Goal: Task Accomplishment & Management: Manage account settings

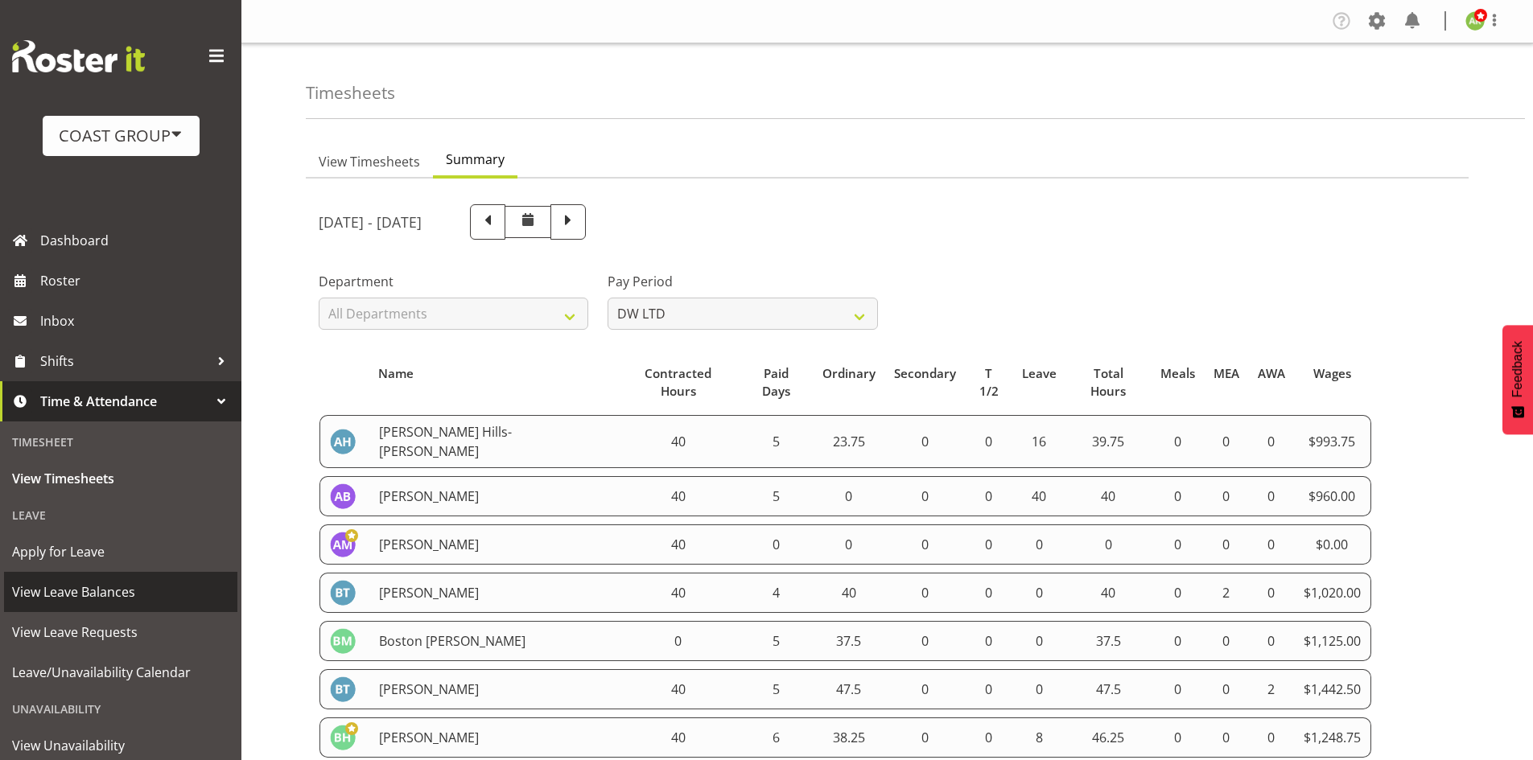
select select "8"
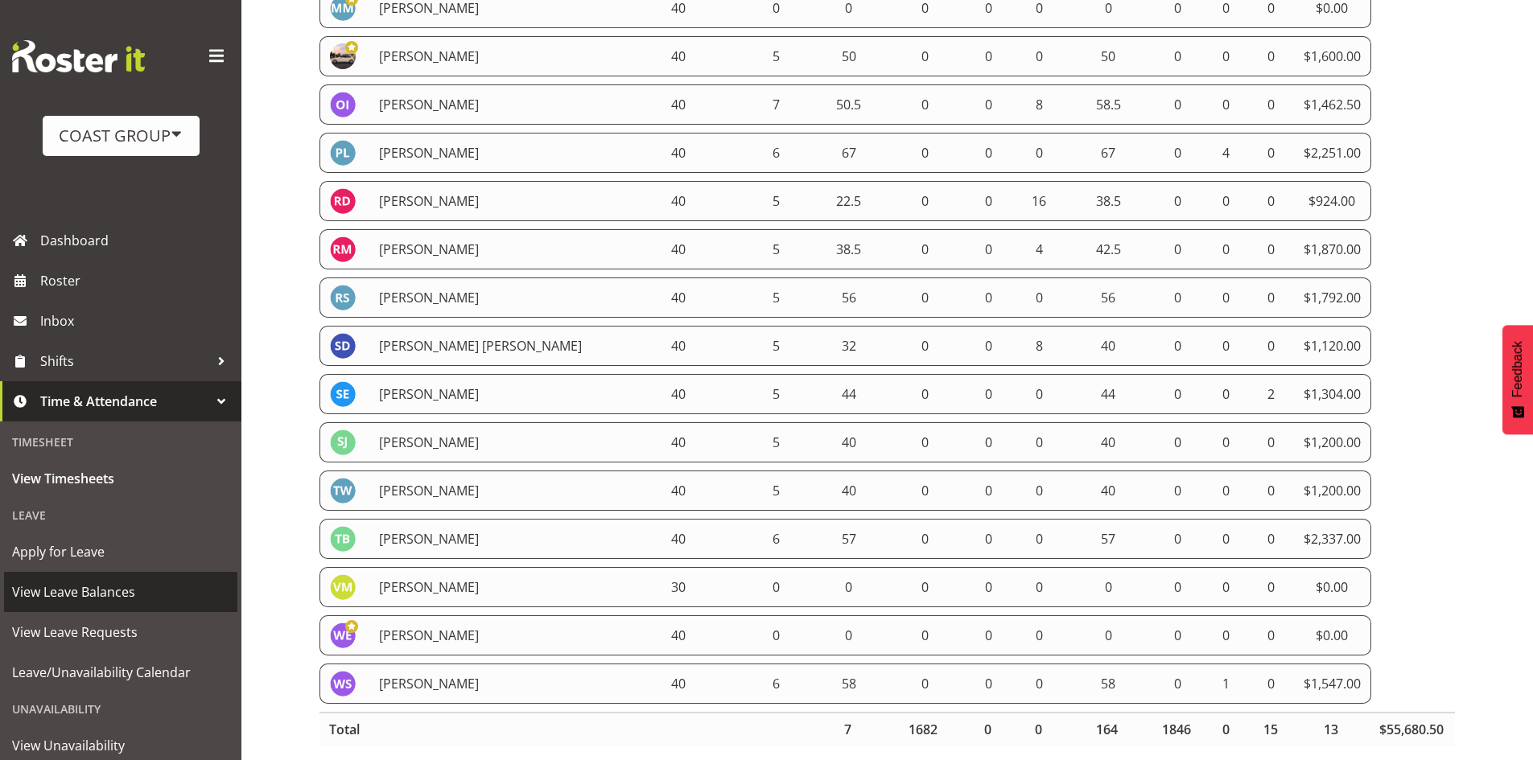
click at [142, 595] on span "View Leave Balances" at bounding box center [120, 592] width 217 height 24
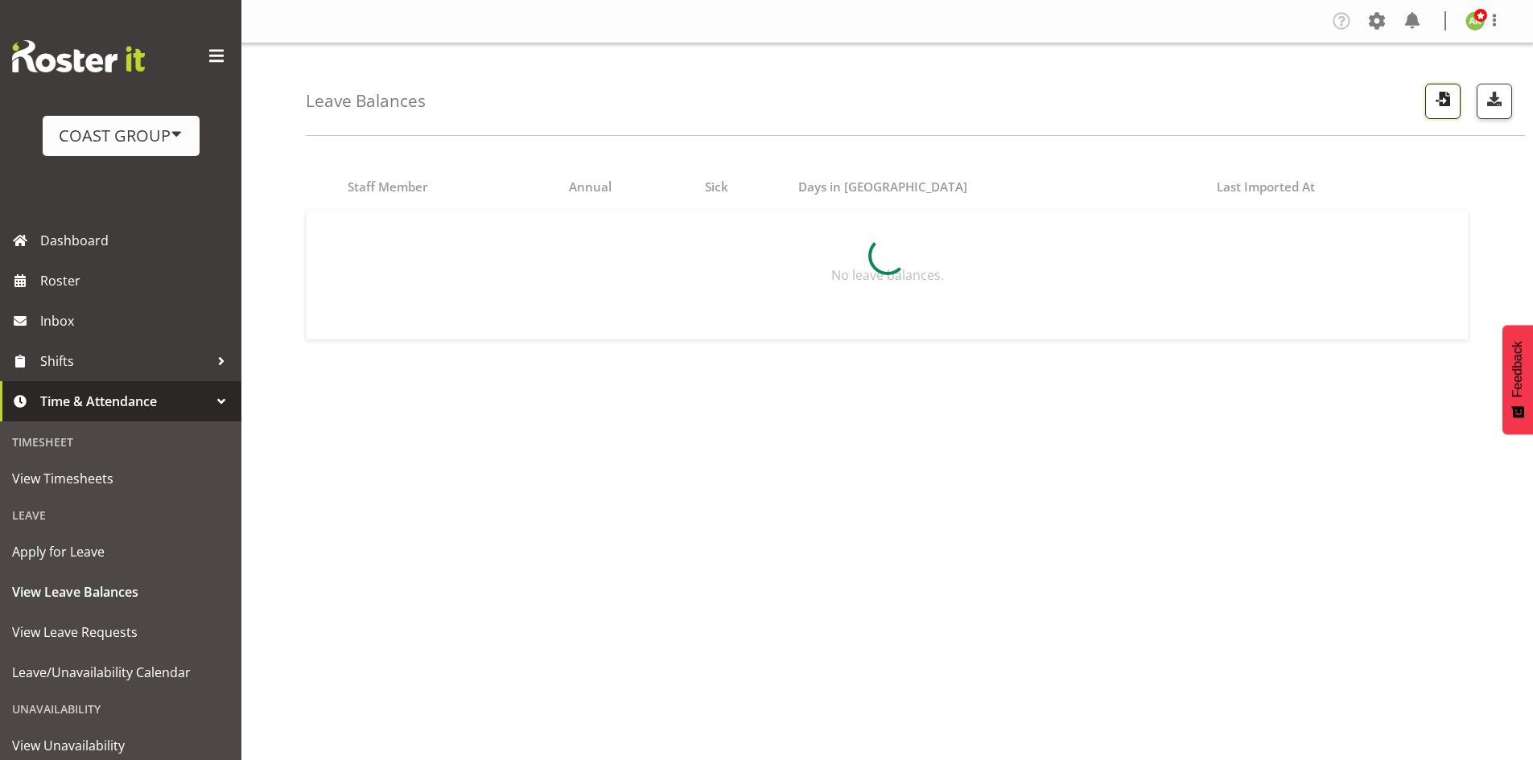
click at [1445, 106] on span "button" at bounding box center [1442, 99] width 21 height 21
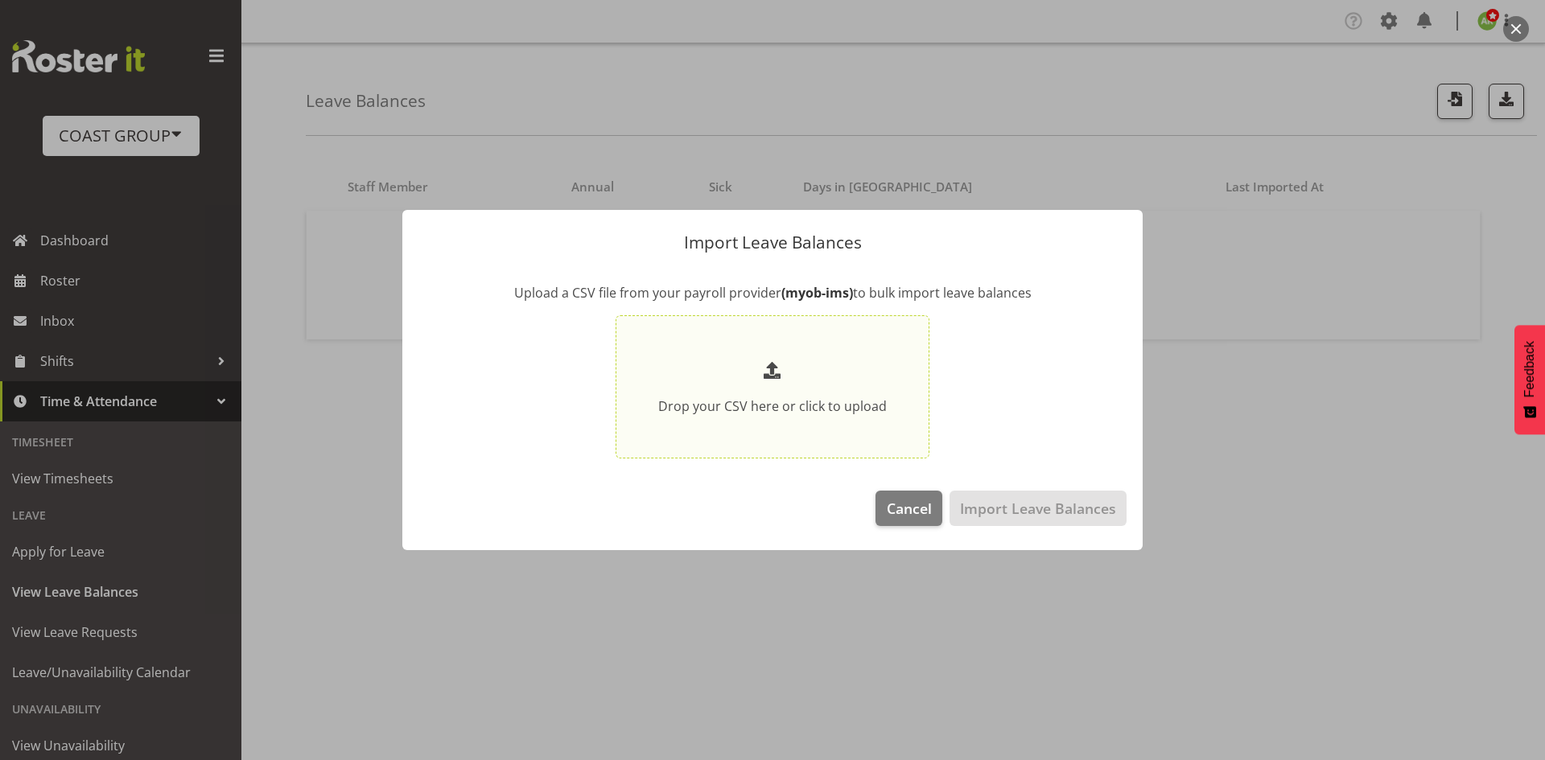
click at [808, 368] on p at bounding box center [772, 371] width 229 height 27
click at [808, 368] on input "Drop your CSV here or click to upload" at bounding box center [773, 387] width 314 height 144
type input "C:\fakepath\Historical_Leave_2025_08_20.csv"
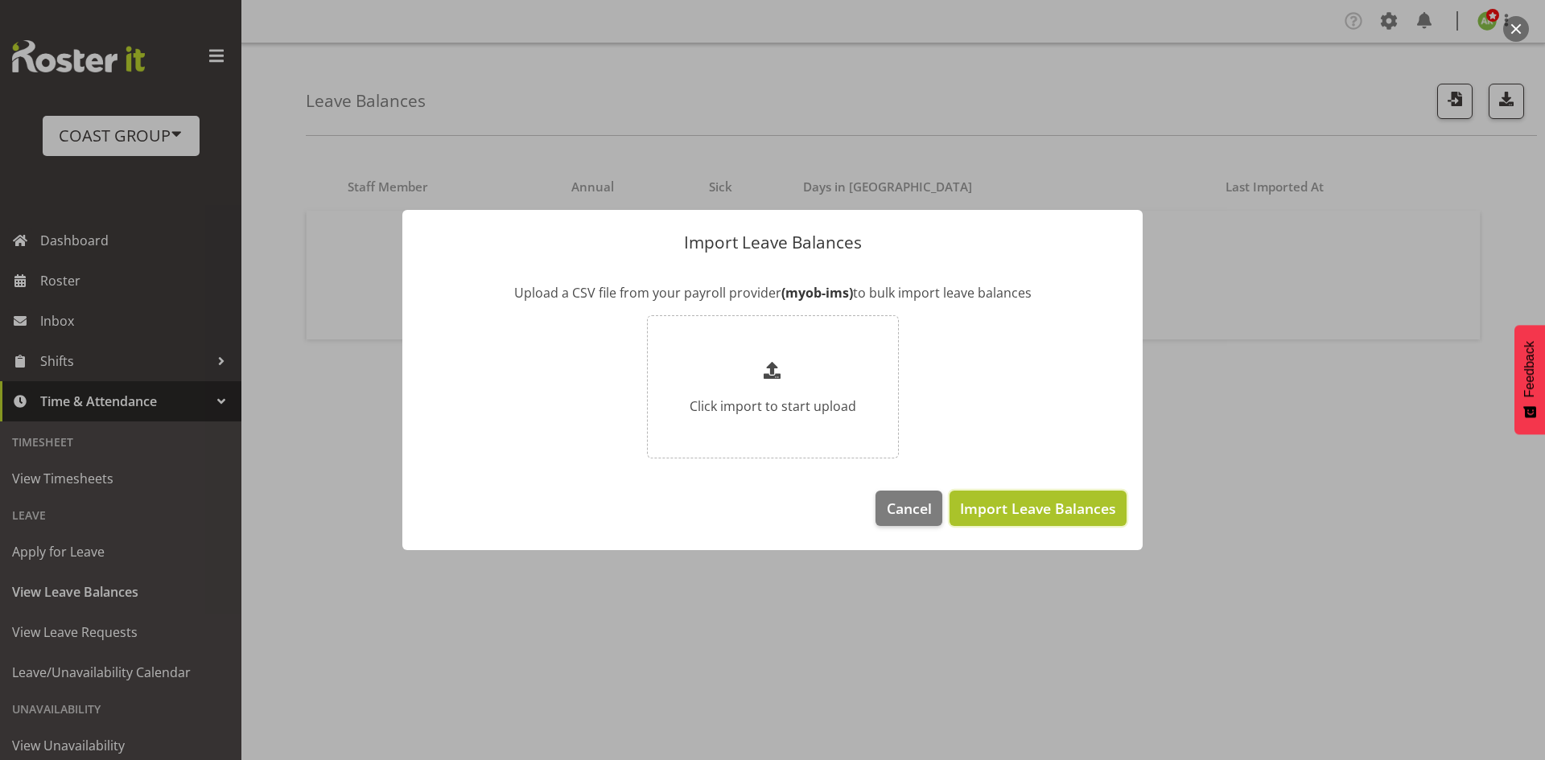
click at [1087, 510] on span "Import Leave Balances" at bounding box center [1038, 508] width 156 height 21
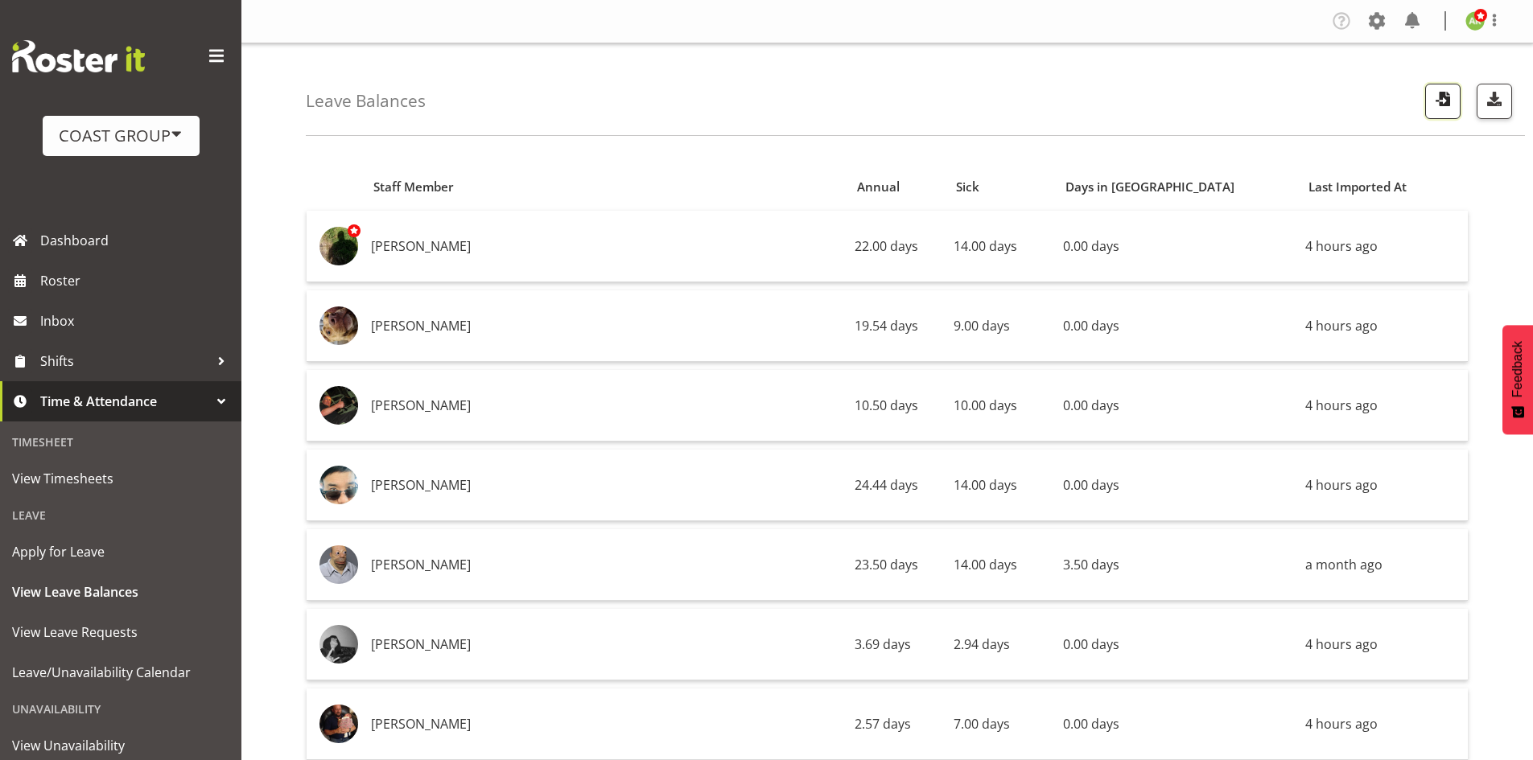
click at [1453, 105] on span "button" at bounding box center [1442, 99] width 21 height 21
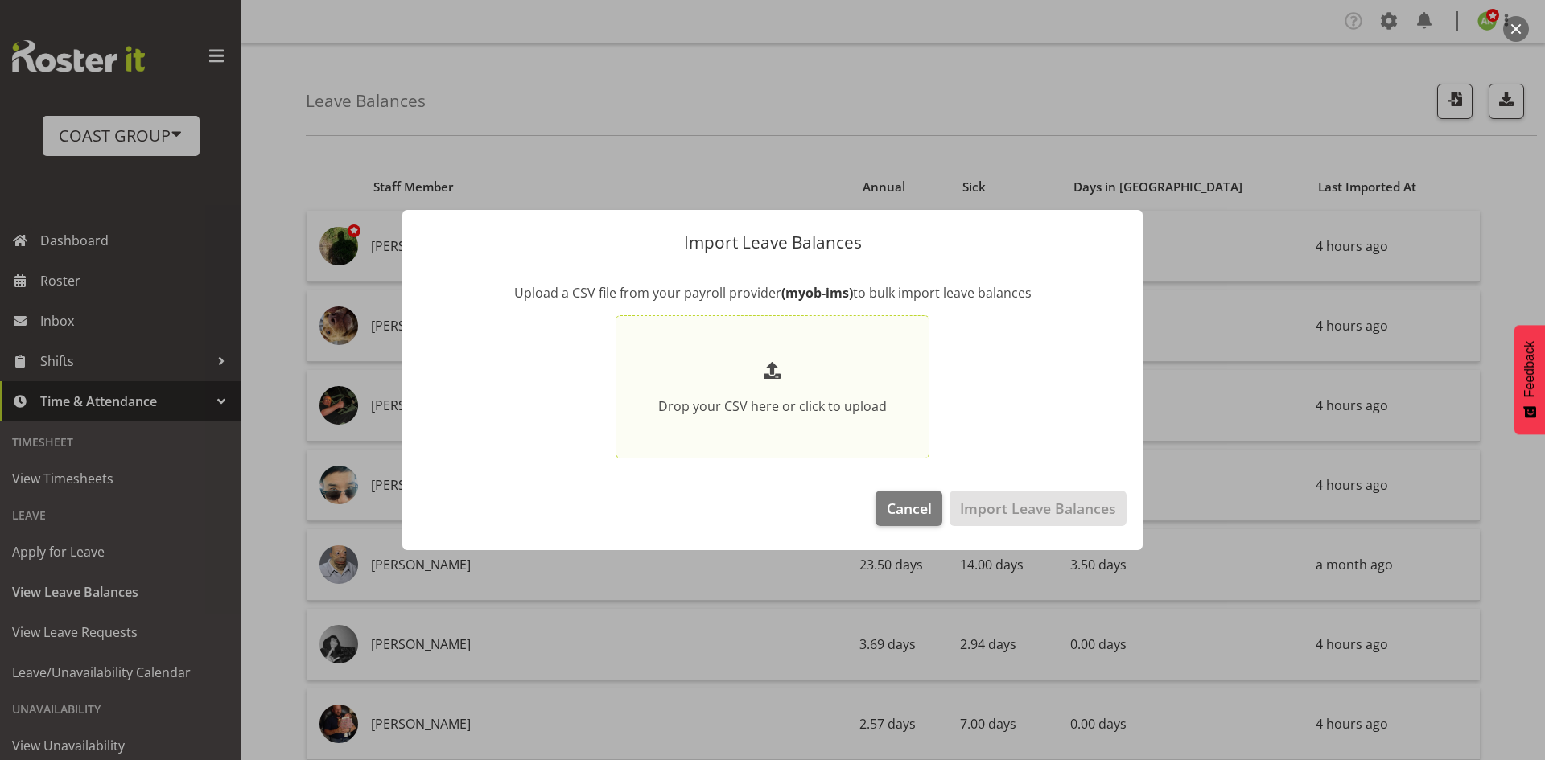
click at [782, 369] on span at bounding box center [773, 371] width 26 height 26
click at [782, 369] on input "Drop your CSV here or click to upload" at bounding box center [773, 387] width 314 height 144
type input "C:\fakepath\Historical_Leave_2025_08_20.csv"
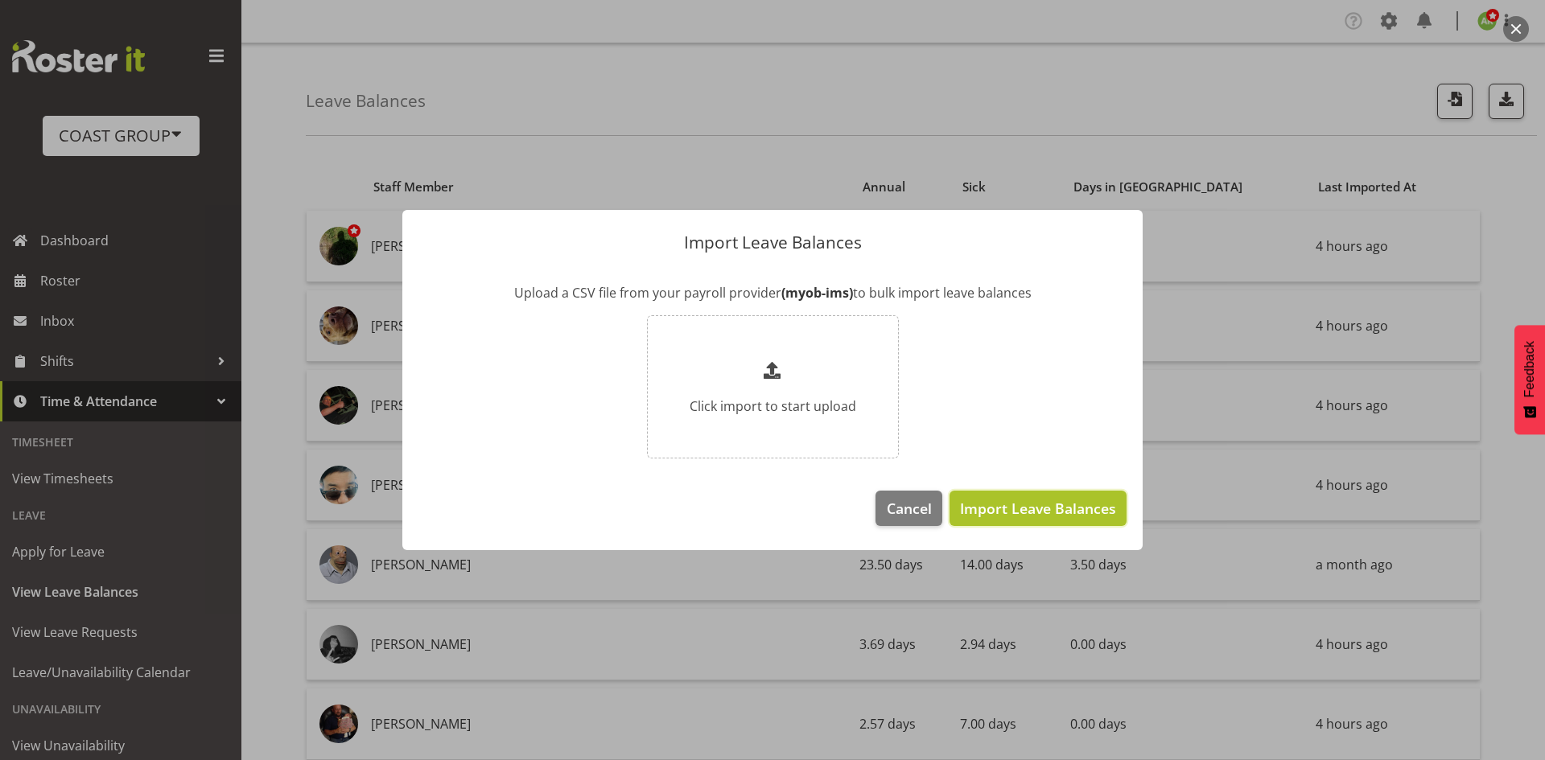
click at [1072, 508] on span "Import Leave Balances" at bounding box center [1038, 508] width 156 height 21
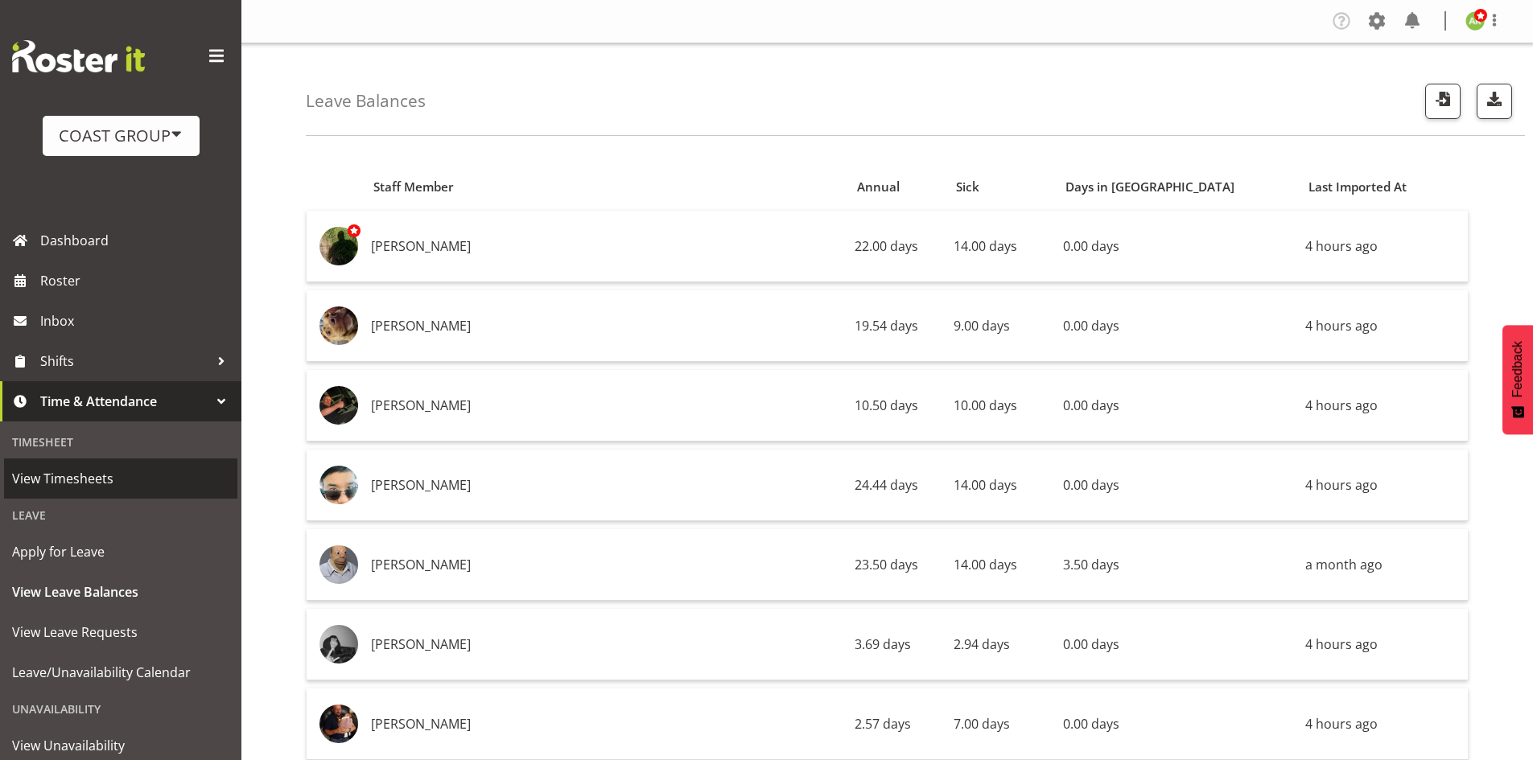
click at [87, 475] on span "View Timesheets" at bounding box center [120, 479] width 217 height 24
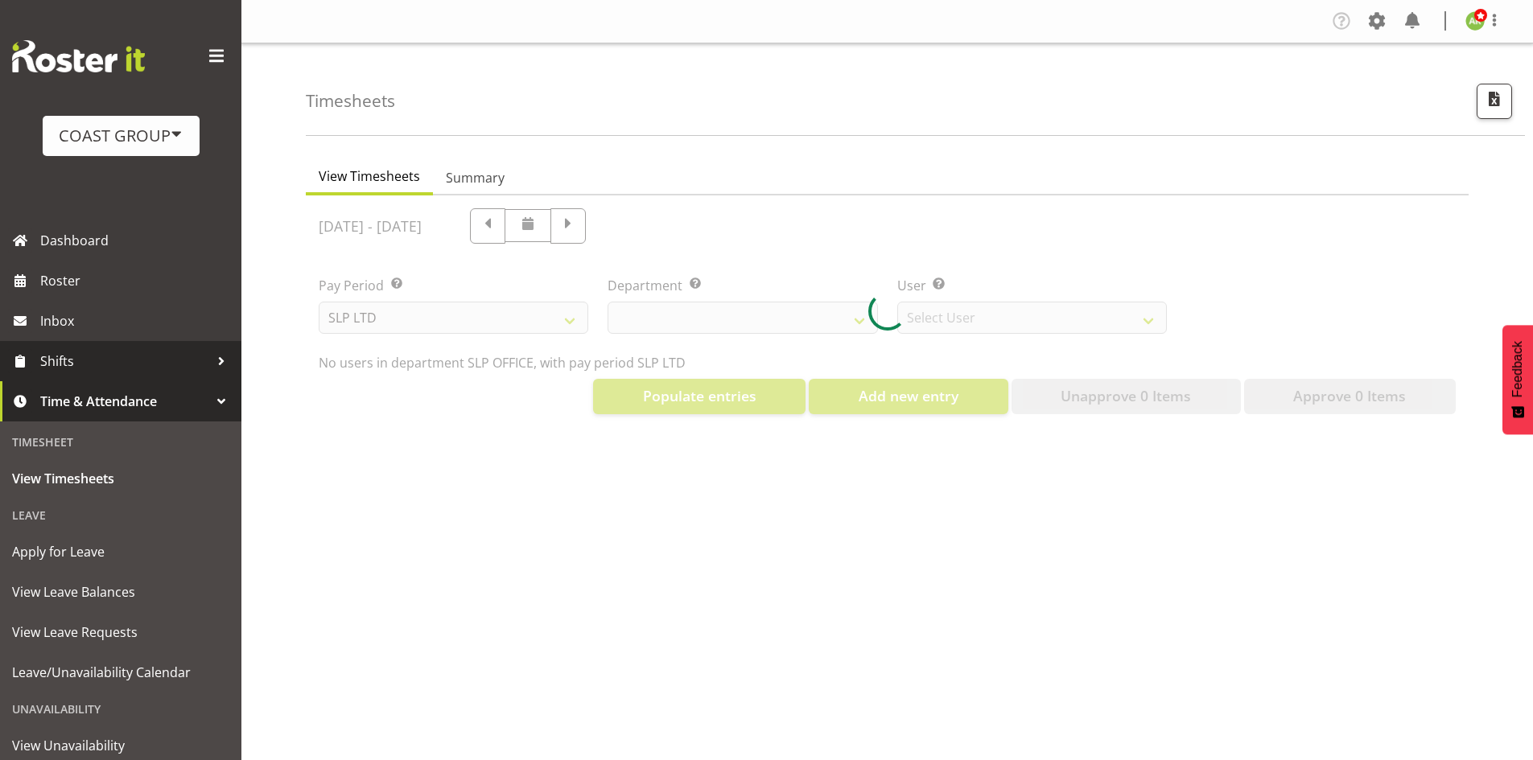
select select "25"
select select "7496"
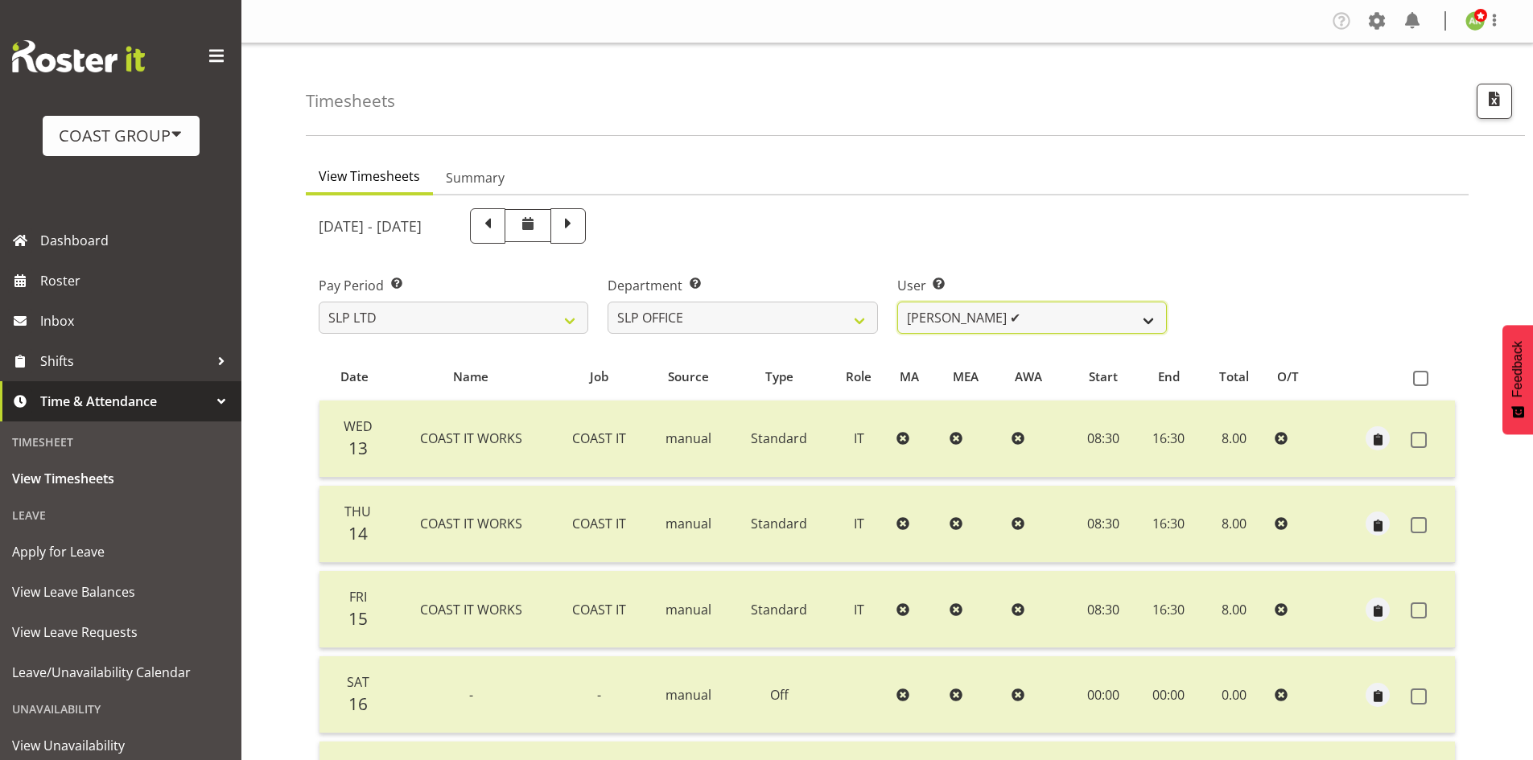
click at [1085, 320] on select "Daniel Zhou ✔ Jason Adams ✔ Micah Hetrick ✔" at bounding box center [1032, 318] width 270 height 32
click at [817, 328] on select "SLP CHC SLP OFFICE SLP PRODUCTION SLP TRADE" at bounding box center [743, 318] width 270 height 32
select select "390"
click at [608, 302] on select "SLP CHC SLP OFFICE SLP PRODUCTION SLP TRADE" at bounding box center [743, 318] width 270 height 32
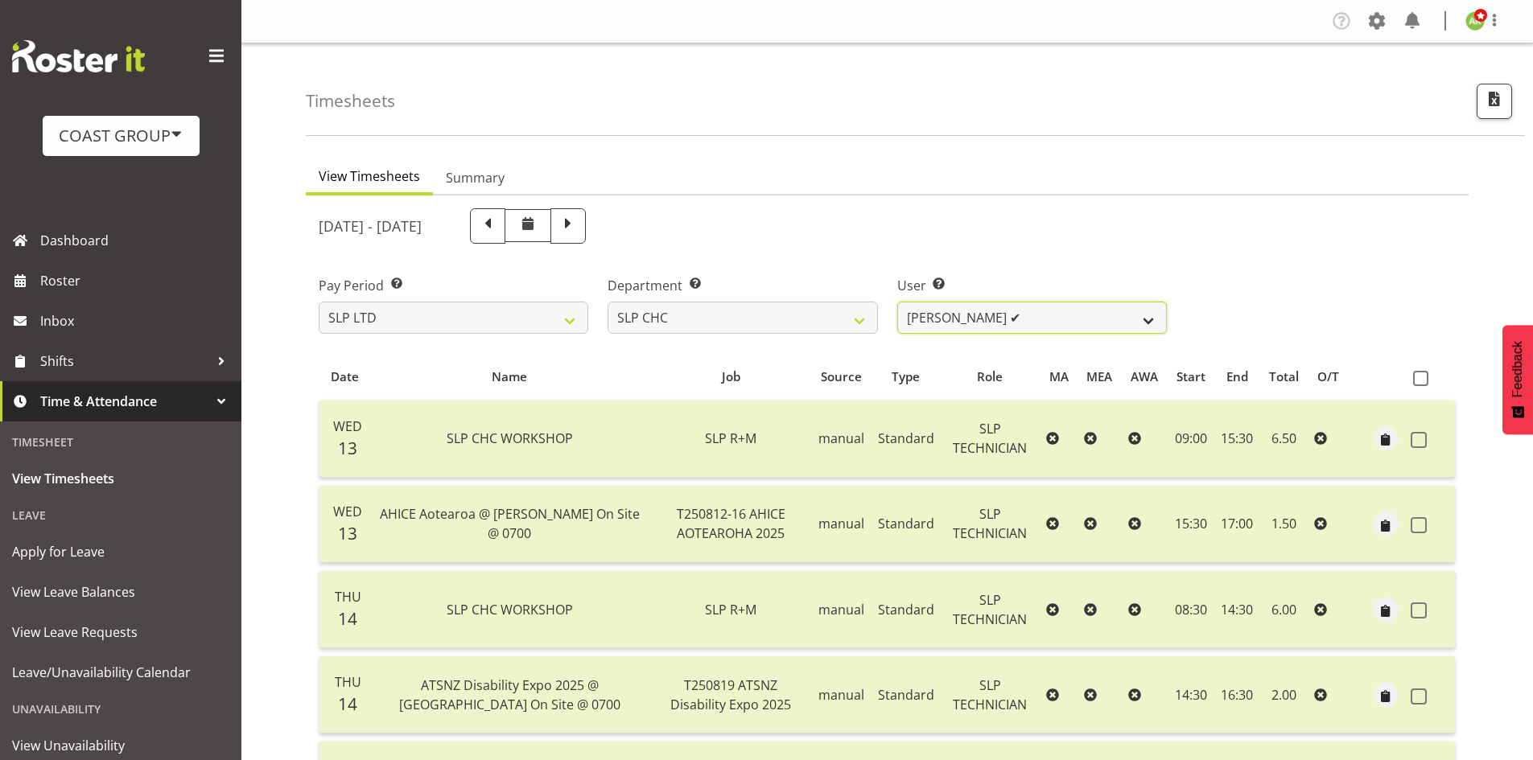
click at [1041, 324] on select "Rosey McKimmie ✔ Shaun Dalgetty ✔ Stuart Korunic ✔" at bounding box center [1032, 318] width 270 height 32
select select "263"
click at [897, 302] on select "Rosey McKimmie ✔ Shaun Dalgetty ✔ Stuart Korunic ✔" at bounding box center [1032, 318] width 270 height 32
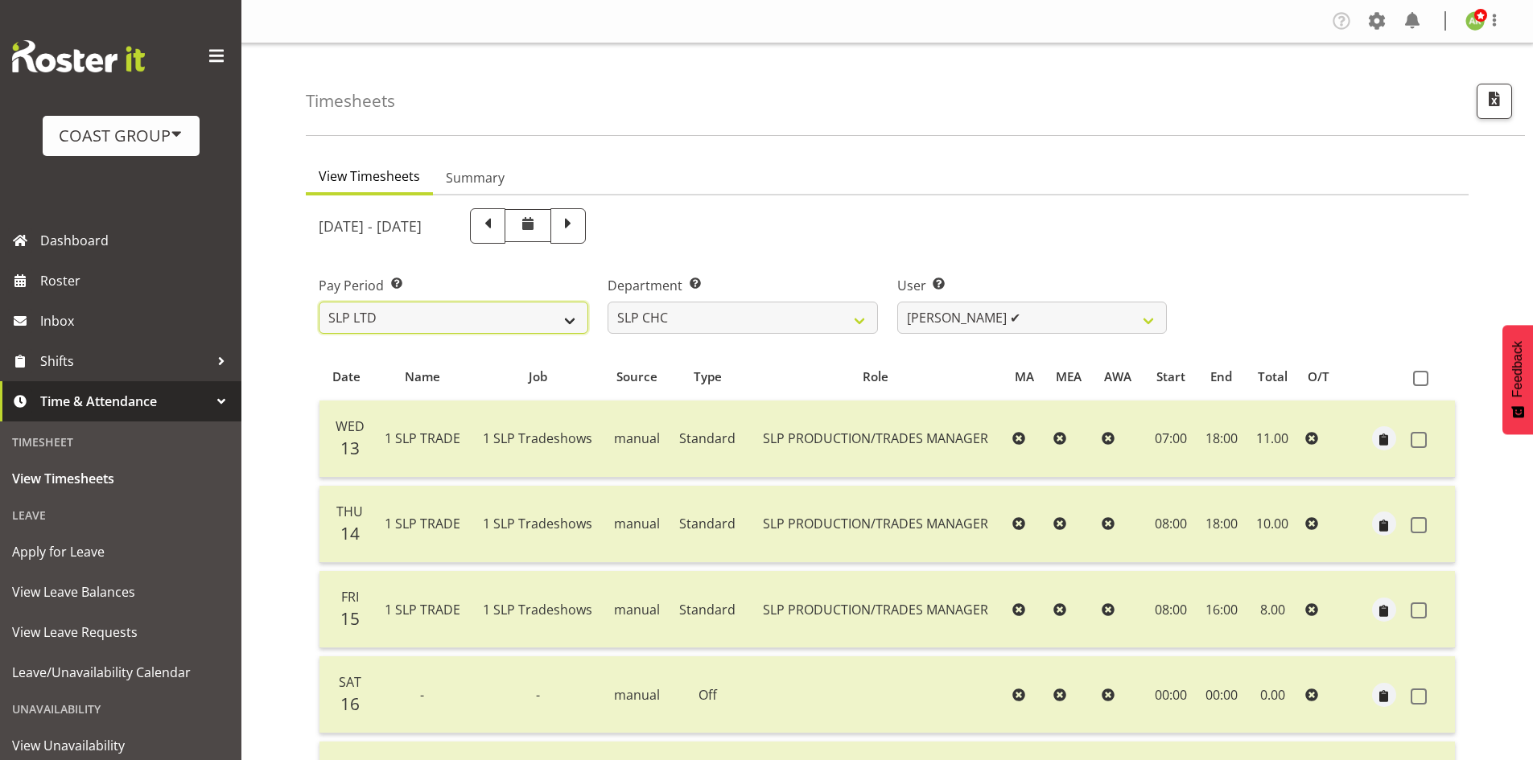
click at [554, 311] on select "SLP LTD EHS LTD DW LTD VEHICLES Carlton Events Hamilton 120 Limited Wellington …" at bounding box center [454, 318] width 270 height 32
select select "7"
click at [319, 302] on select "SLP LTD EHS LTD DW LTD VEHICLES Carlton Events Hamilton 120 Limited Wellington …" at bounding box center [454, 318] width 270 height 32
select select
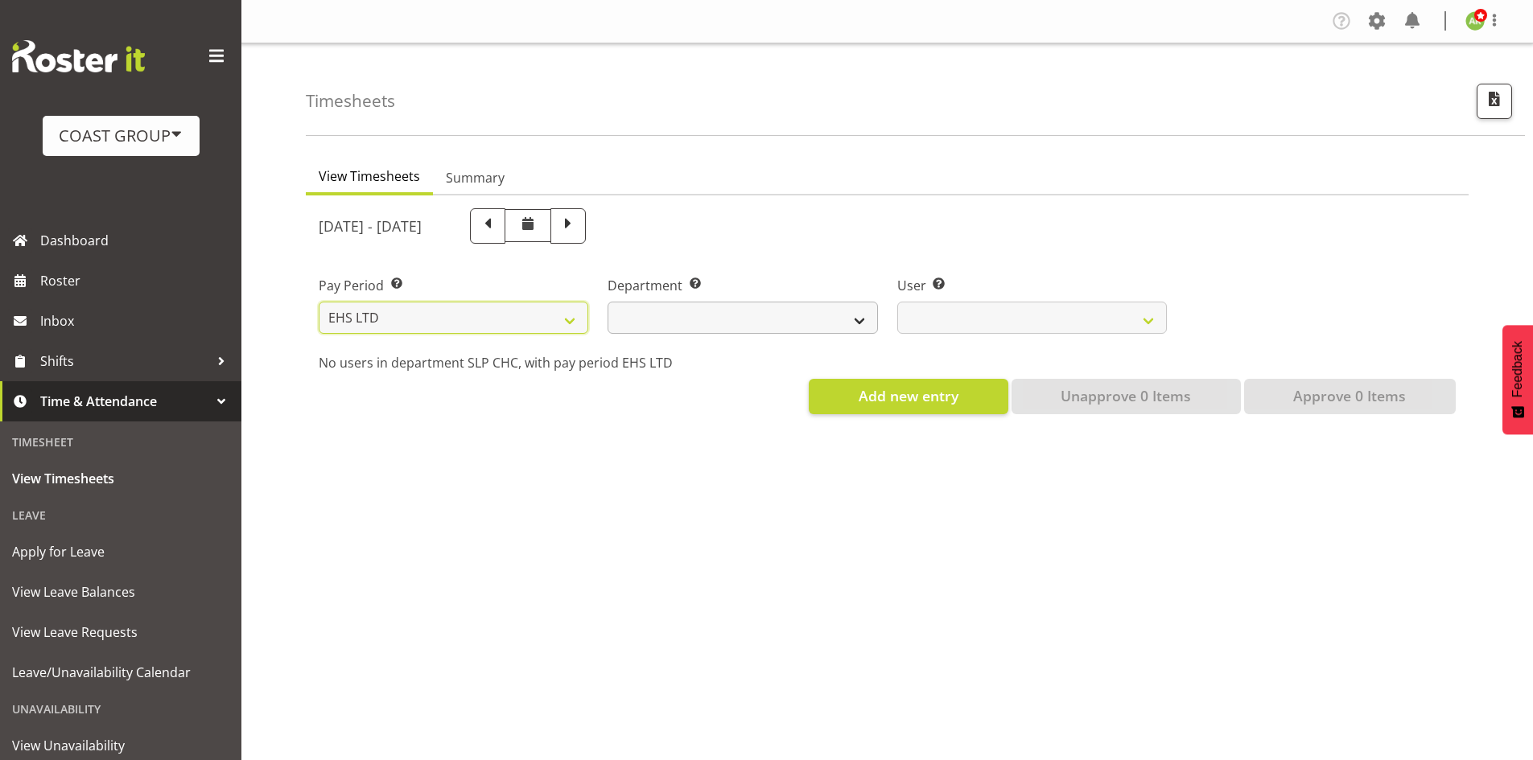
select select
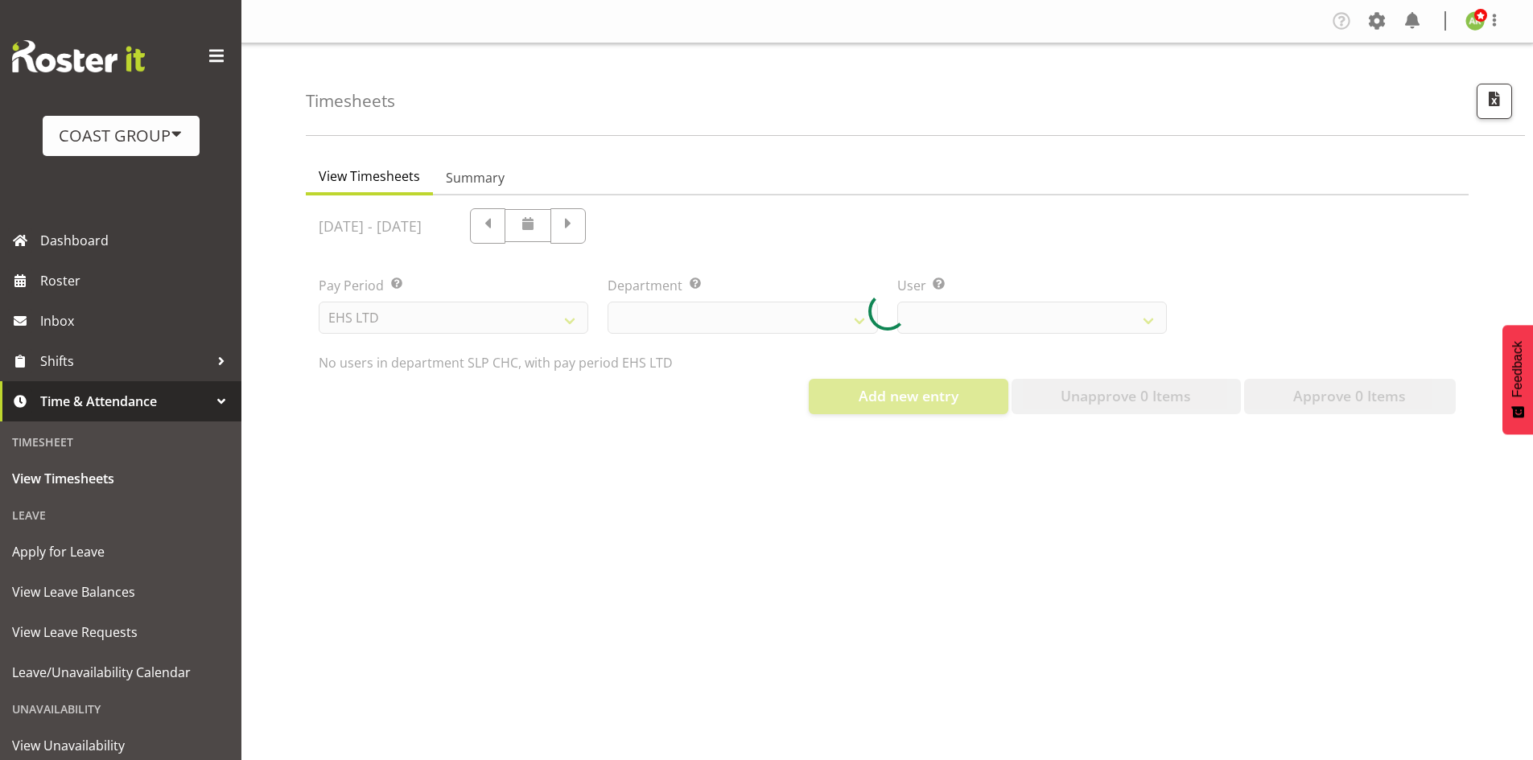
click at [812, 315] on div at bounding box center [887, 312] width 1163 height 232
select select
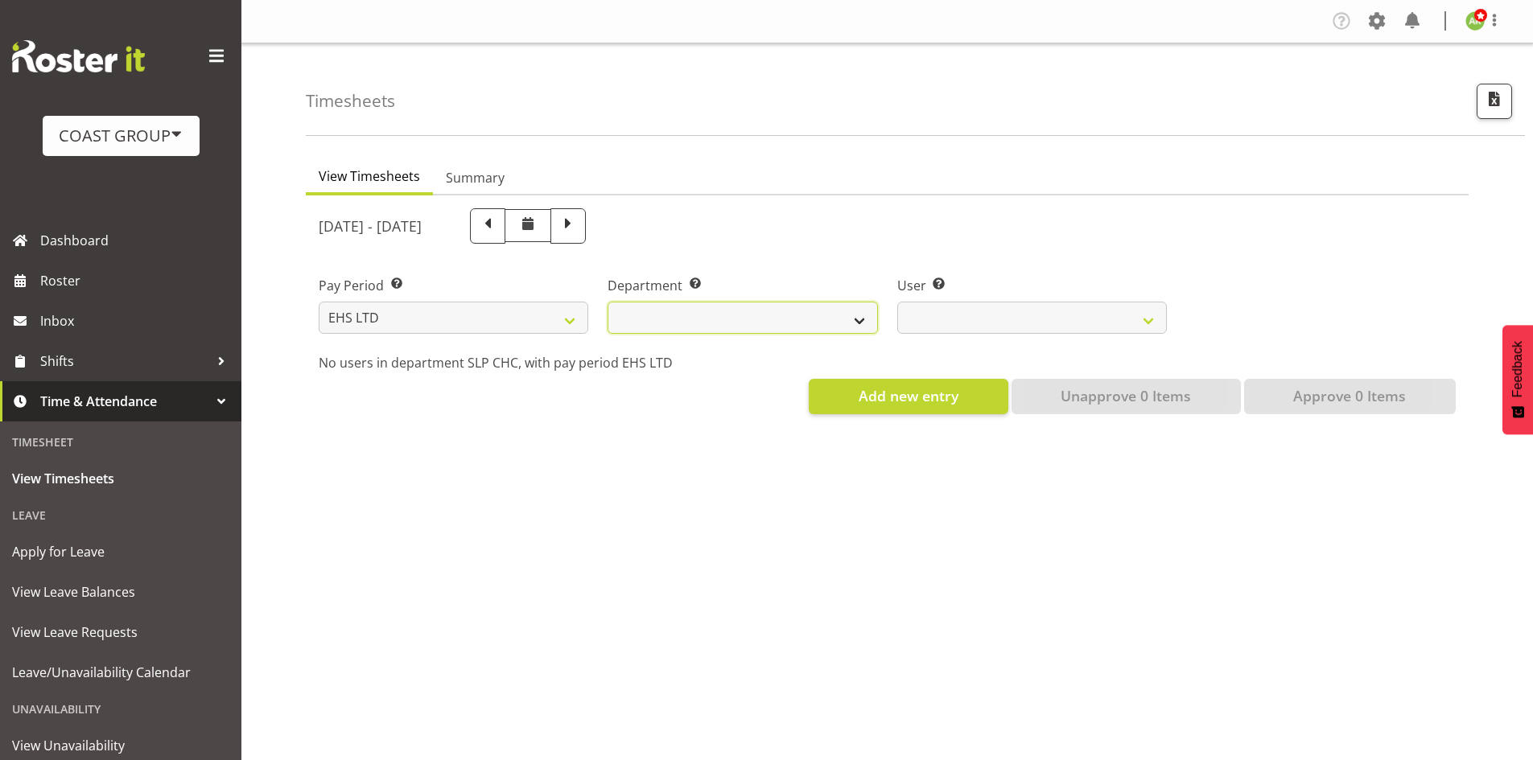
click at [845, 326] on select "EHS AKL ACCOUNTS EHS AKL CARPET EHS AKL D&B EHS AKL DESIGNER EHS AKL FURNITURE …" at bounding box center [743, 318] width 270 height 32
select select "34"
click at [608, 302] on select "EHS AKL ACCOUNTS EHS AKL CARPET EHS AKL D&B EHS AKL DESIGNER EHS AKL FURNITURE …" at bounding box center [743, 318] width 270 height 32
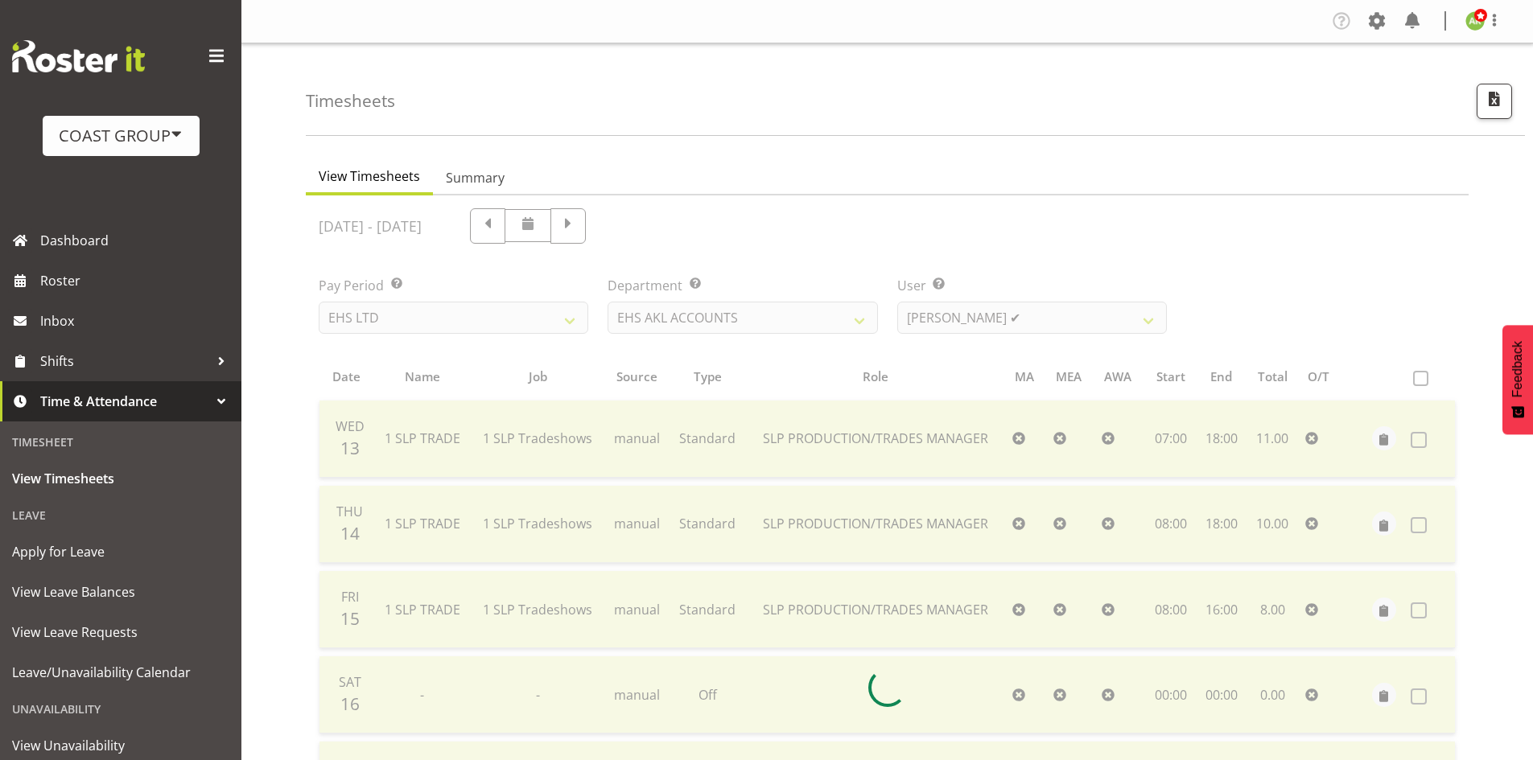
click at [1092, 322] on div at bounding box center [887, 688] width 1163 height 985
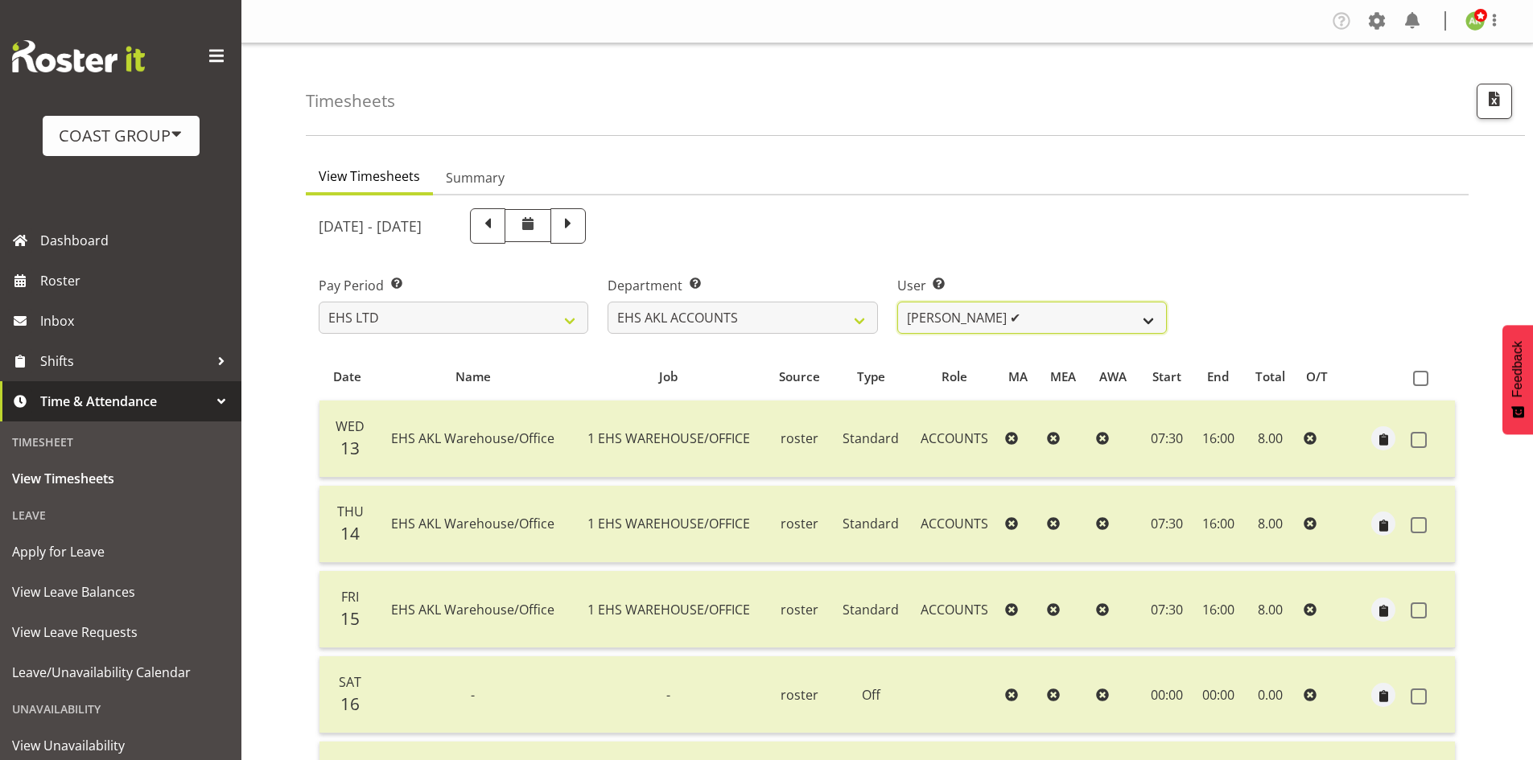
drag, startPoint x: 1092, startPoint y: 322, endPoint x: 1098, endPoint y: 330, distance: 10.3
click at [1092, 322] on select "Angela Kerrigan ✔ Michelle Xiang ✔ Rissa (Thitiphat) Preecharujiroj ✔ Seon Youn…" at bounding box center [1032, 318] width 270 height 32
select select "11283"
click at [897, 302] on select "Angela Kerrigan ✔ Michelle Xiang ✔ Rissa (Thitiphat) Preecharujiroj ✔ Seon Youn…" at bounding box center [1032, 318] width 270 height 32
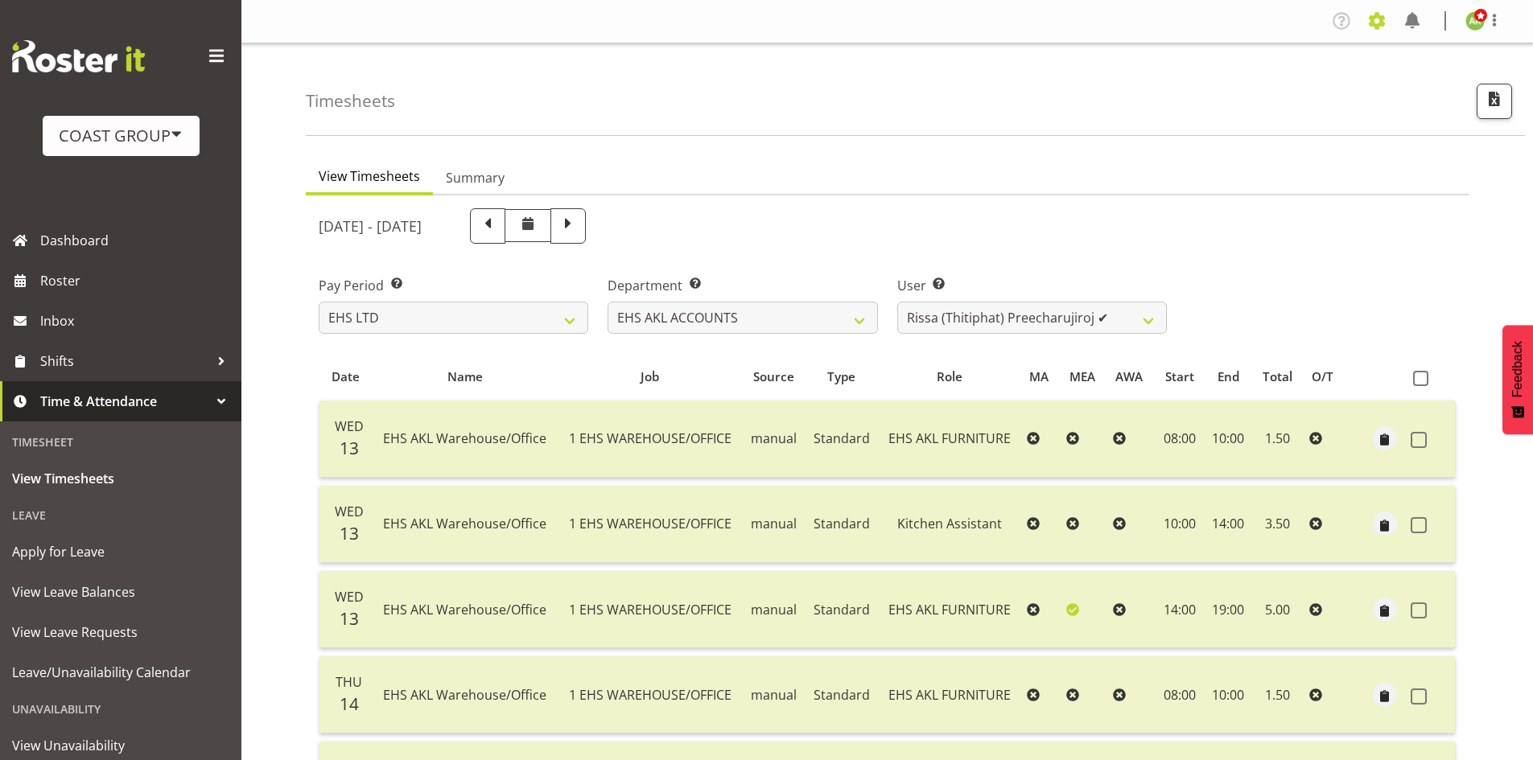
click at [1387, 23] on span at bounding box center [1377, 21] width 26 height 26
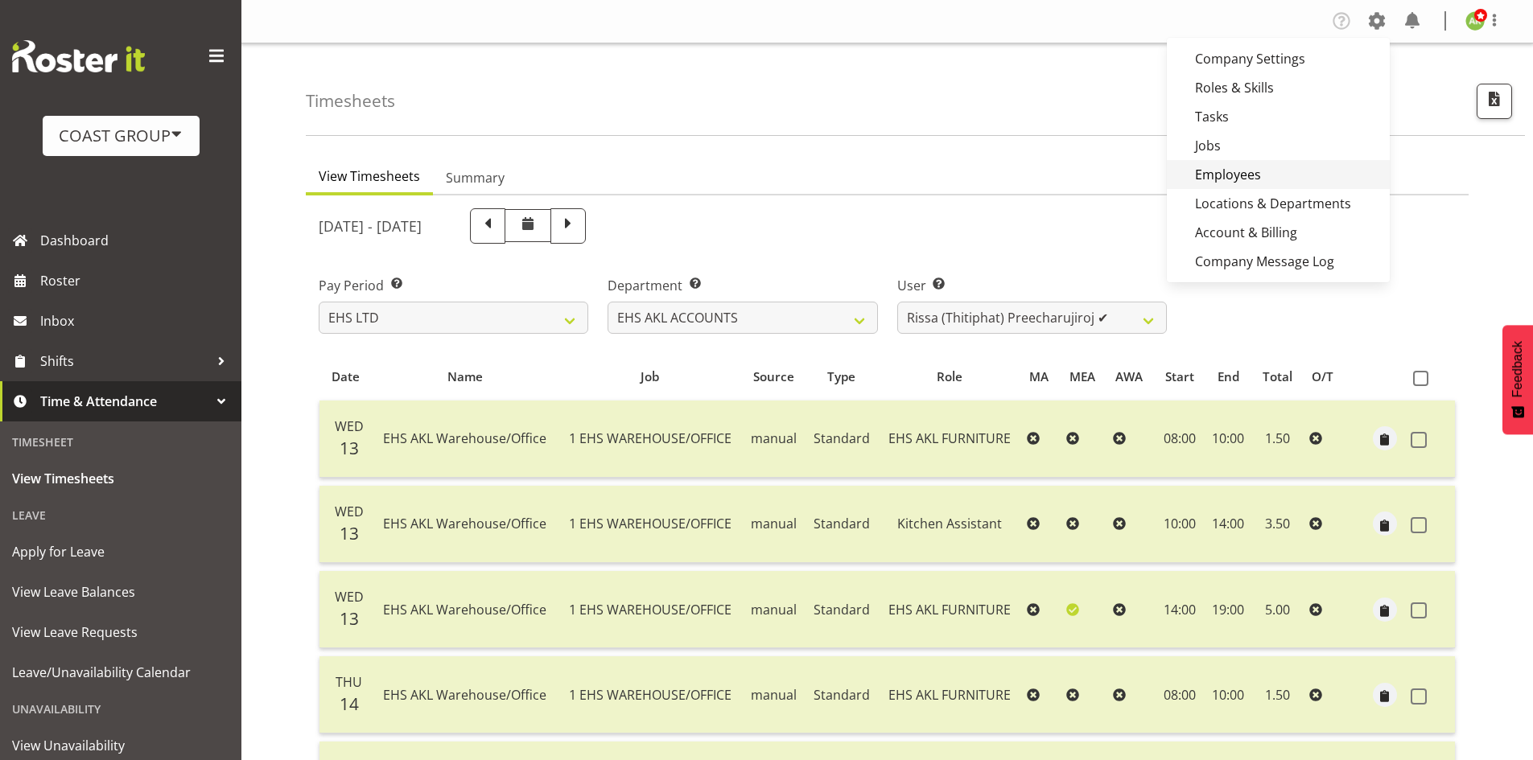
click at [1255, 160] on link "Employees" at bounding box center [1278, 174] width 223 height 29
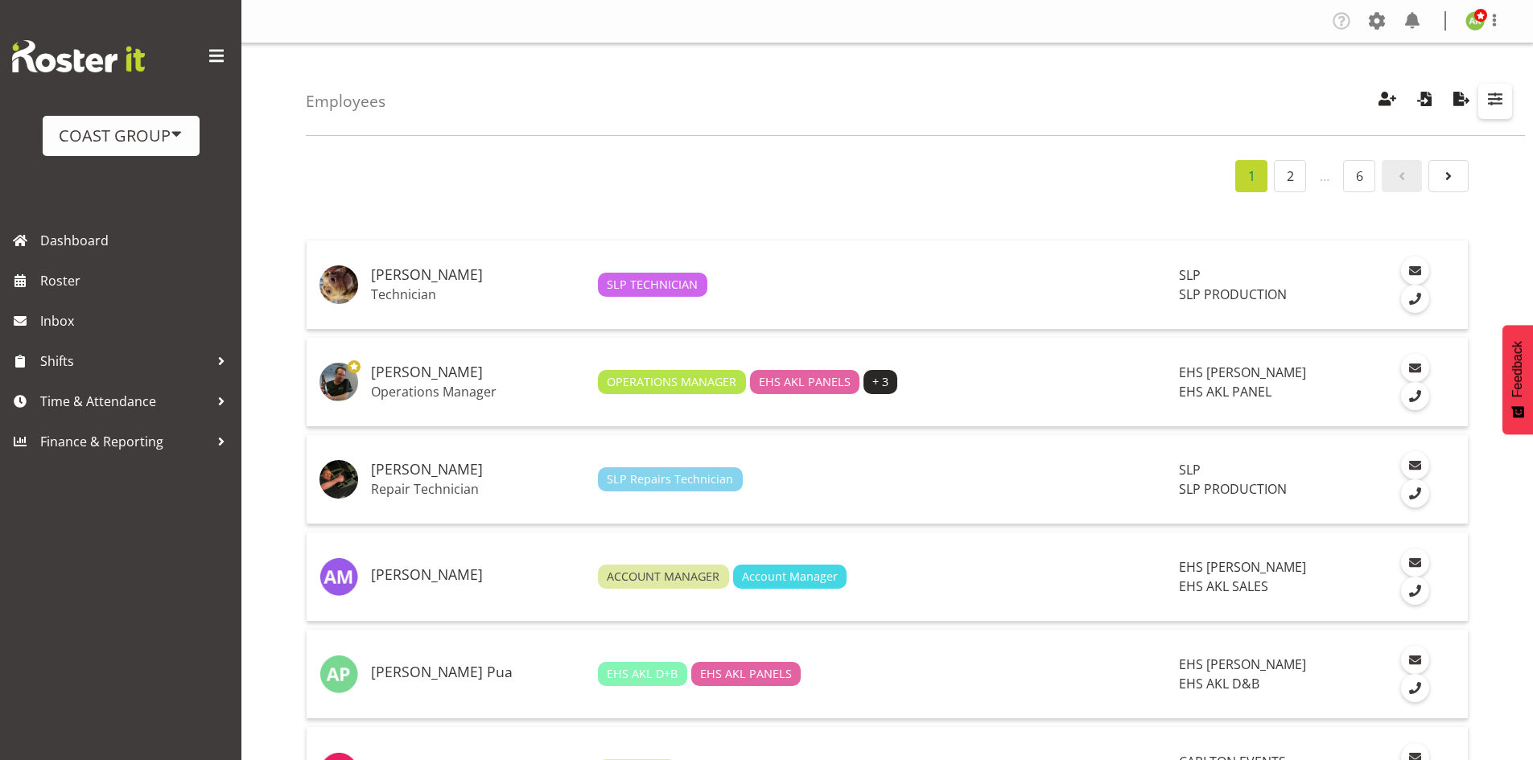
click at [1485, 107] on button "button" at bounding box center [1495, 101] width 34 height 35
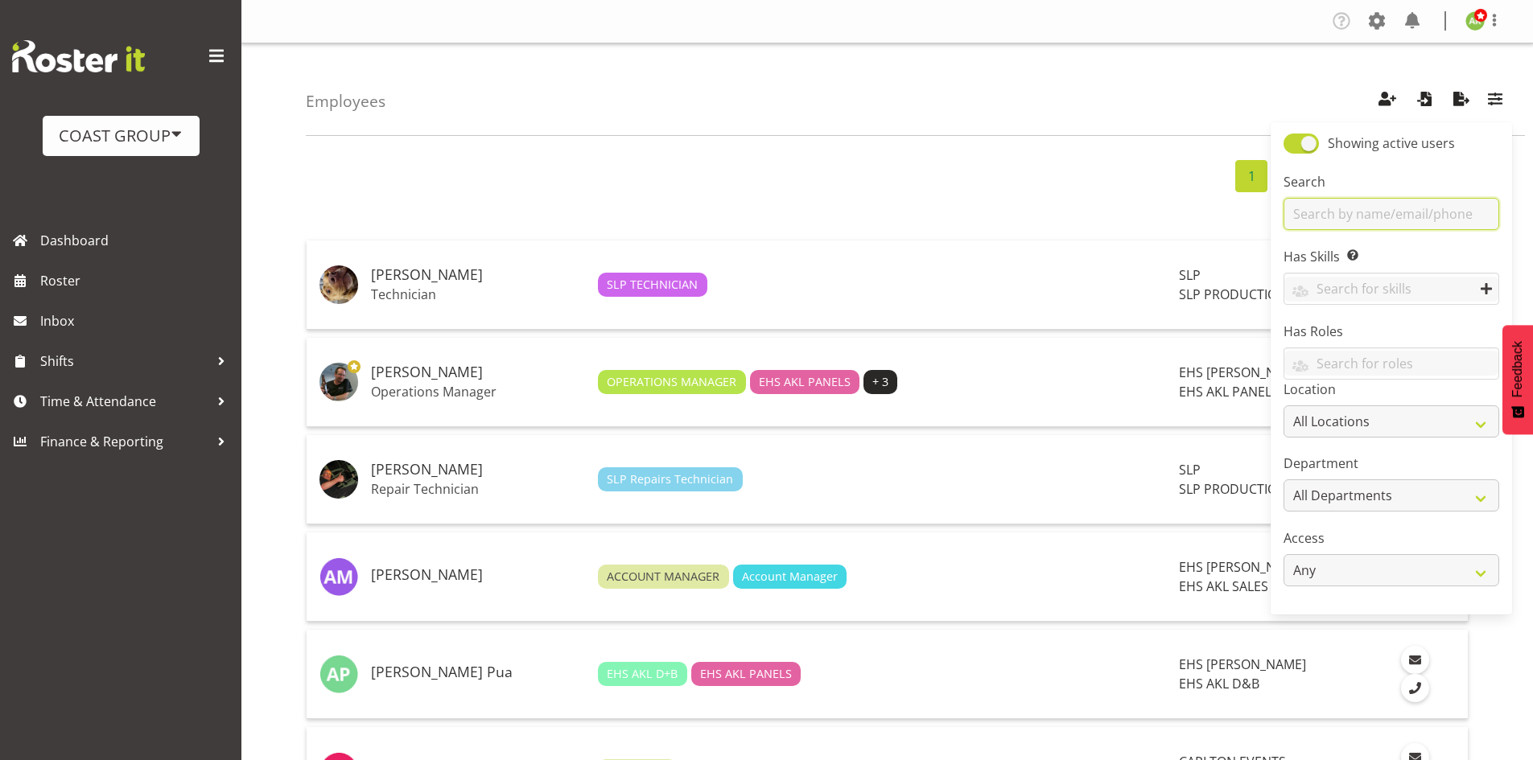
click at [1419, 219] on input "text" at bounding box center [1392, 214] width 216 height 32
type input "t"
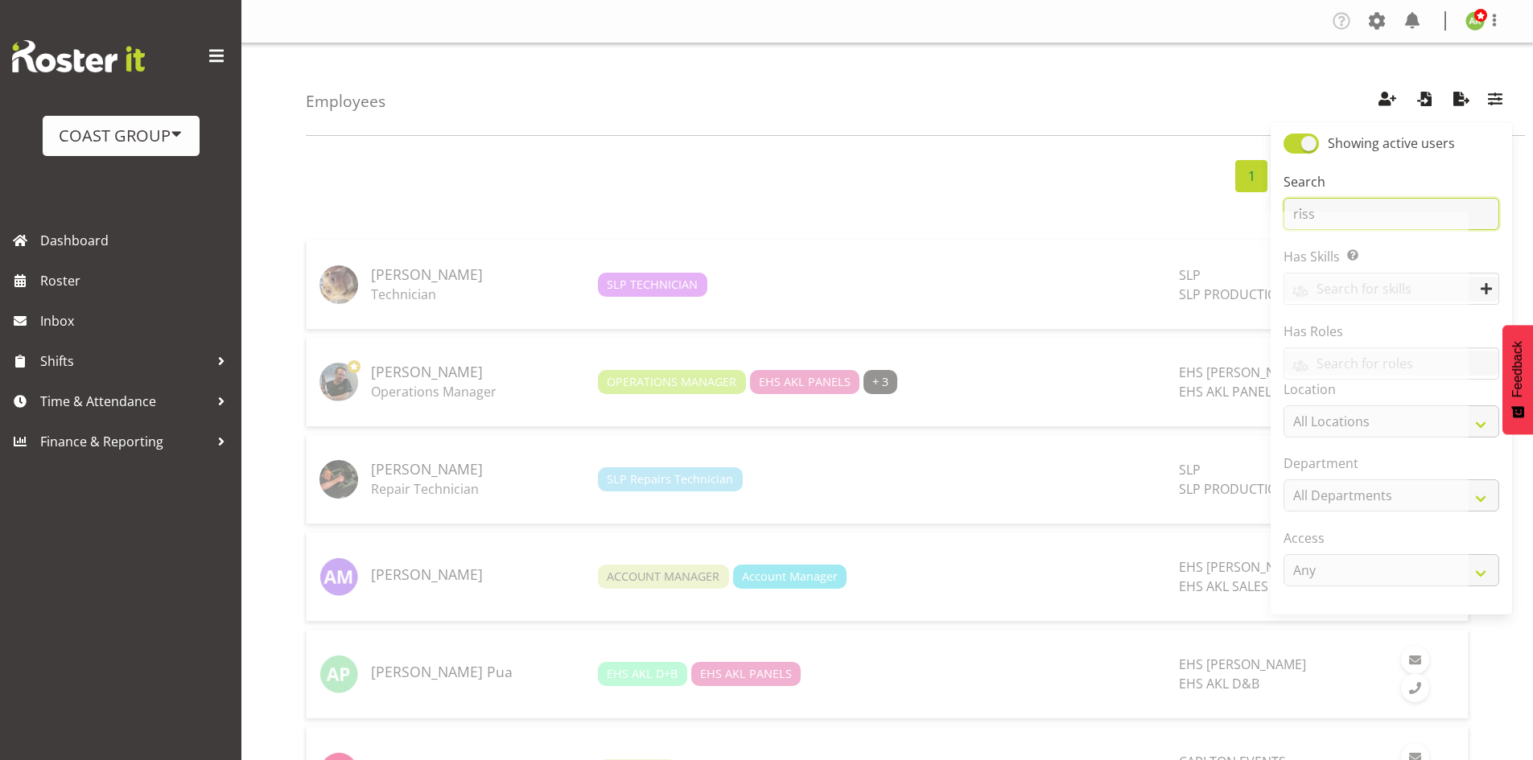
type input "rissa"
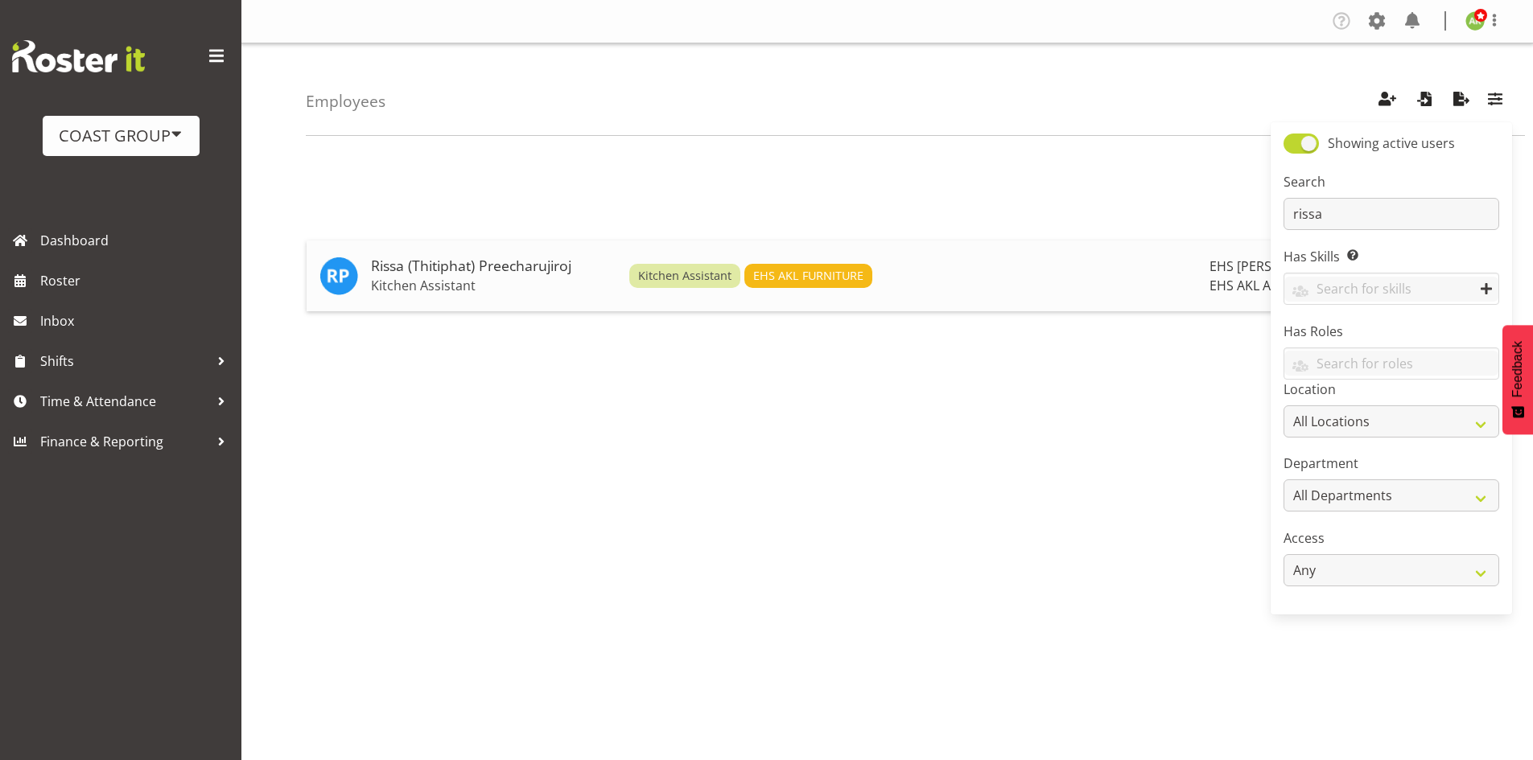
click at [468, 262] on h5 "Rissa (Thitiphat) Preecharujiroj" at bounding box center [493, 266] width 245 height 16
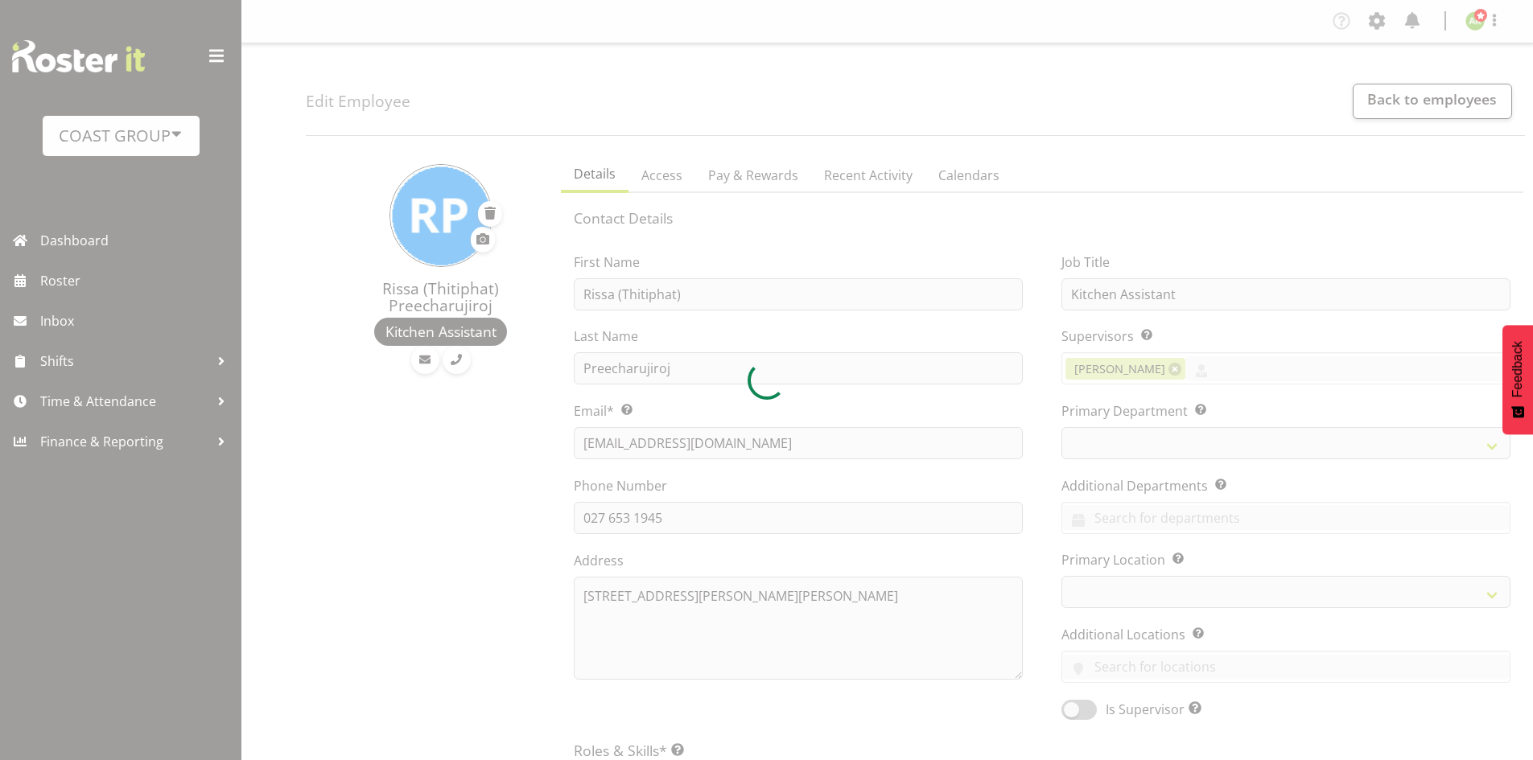
select select "TimelineWeek"
select select
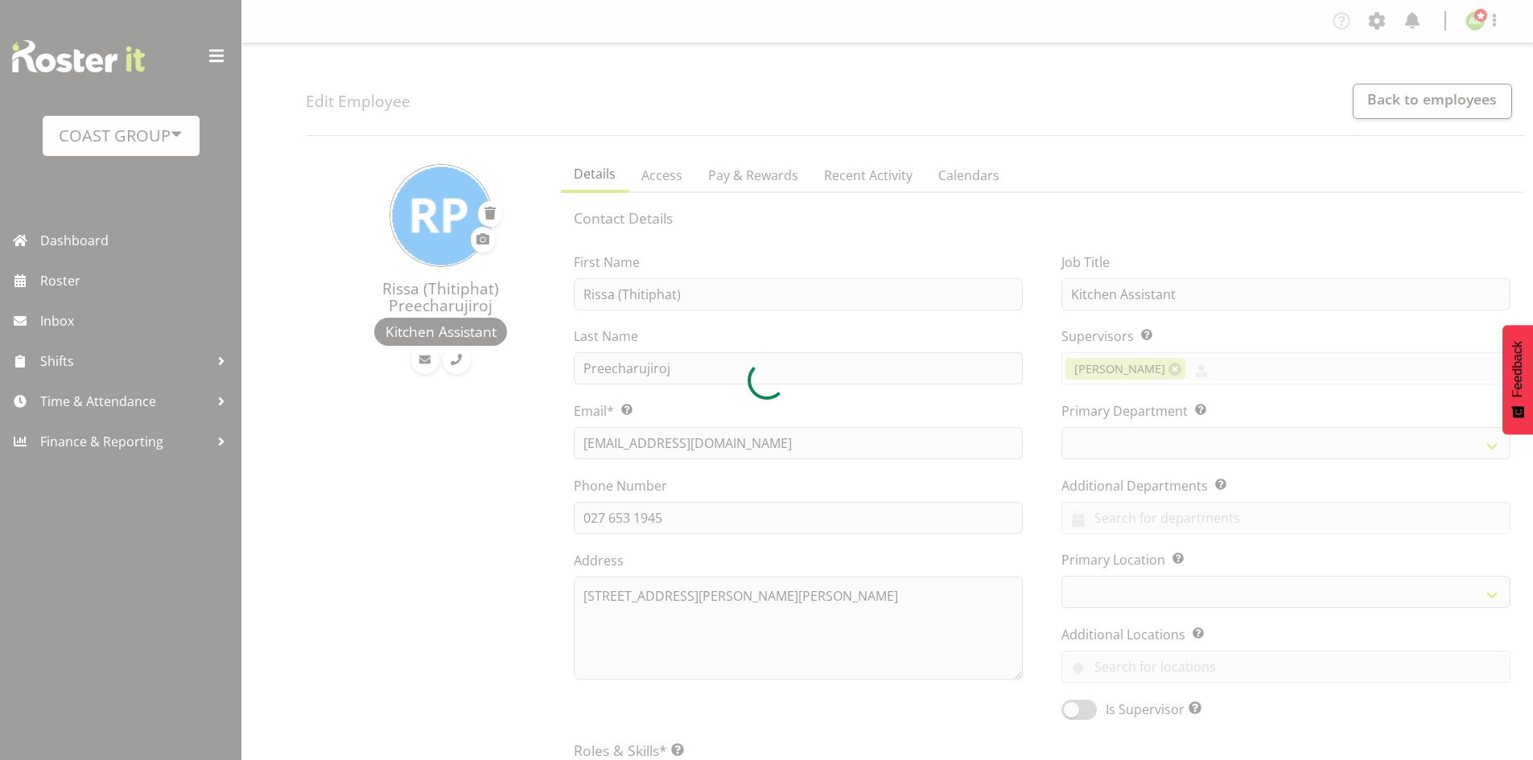
select select
select select "35"
select select "34"
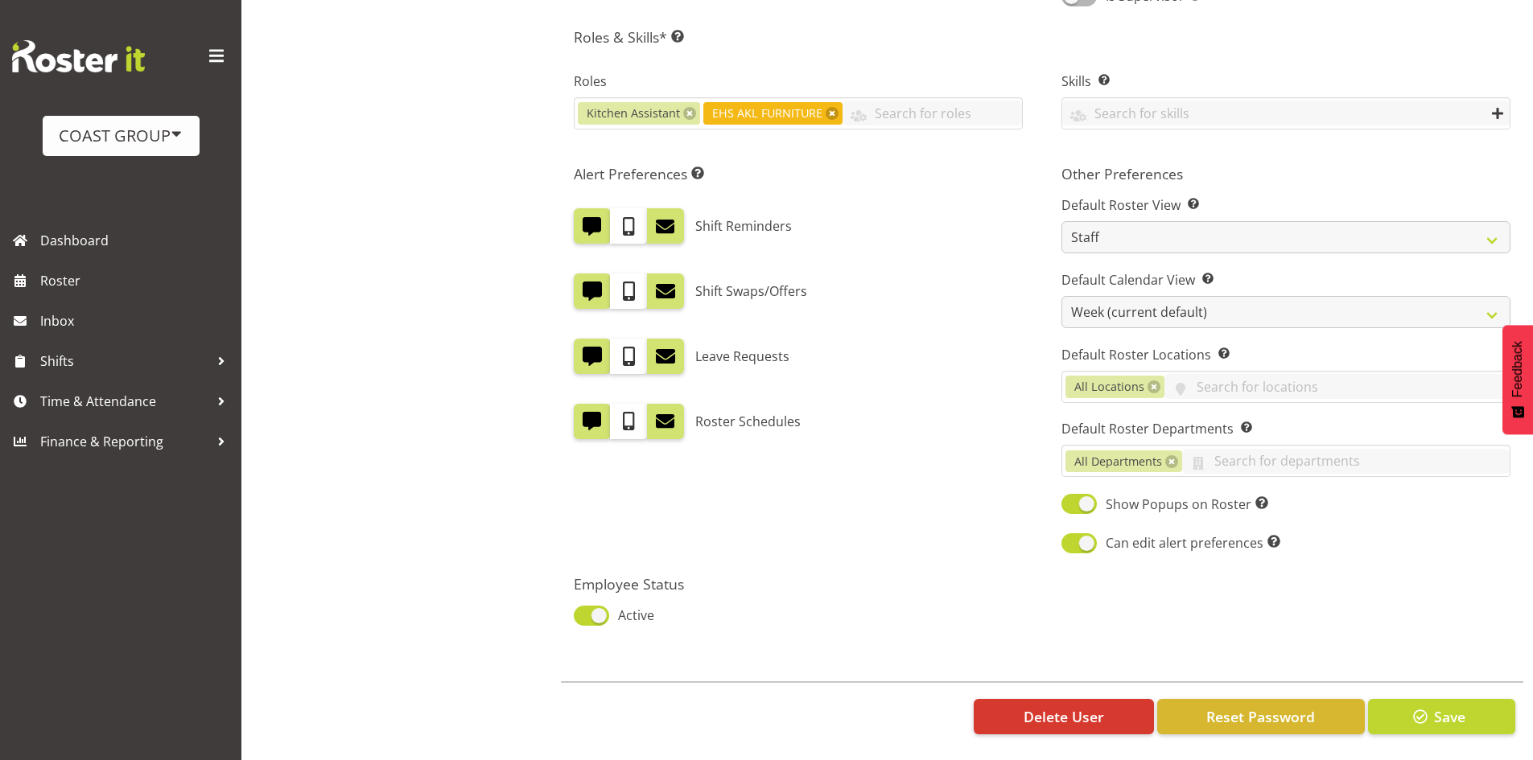
scroll to position [724, 0]
click at [628, 220] on span at bounding box center [628, 226] width 21 height 21
click at [620, 221] on input "checkbox" at bounding box center [615, 226] width 10 height 10
click at [628, 220] on span at bounding box center [628, 226] width 21 height 21
click at [620, 221] on input "checkbox" at bounding box center [615, 226] width 10 height 10
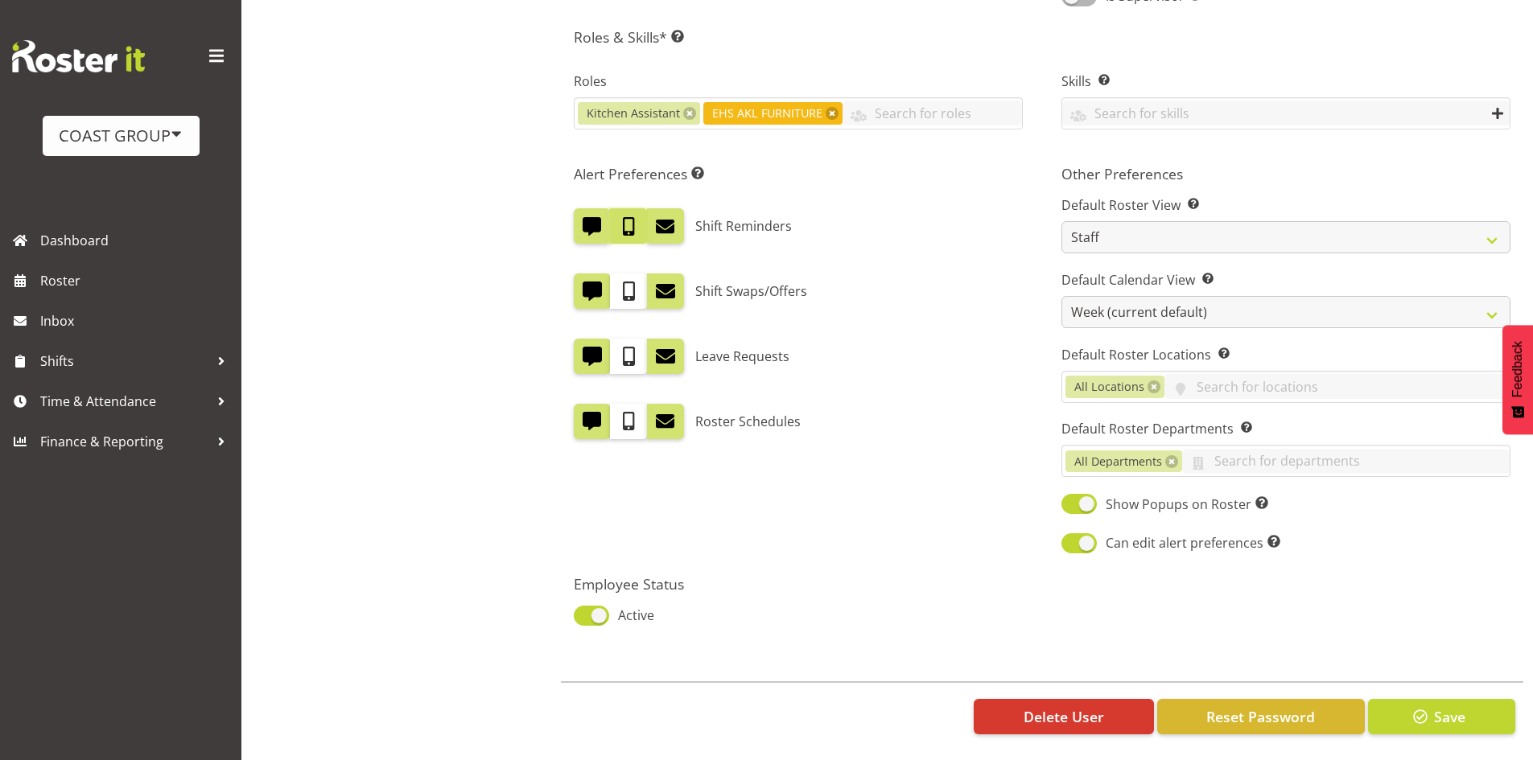
checkbox input "false"
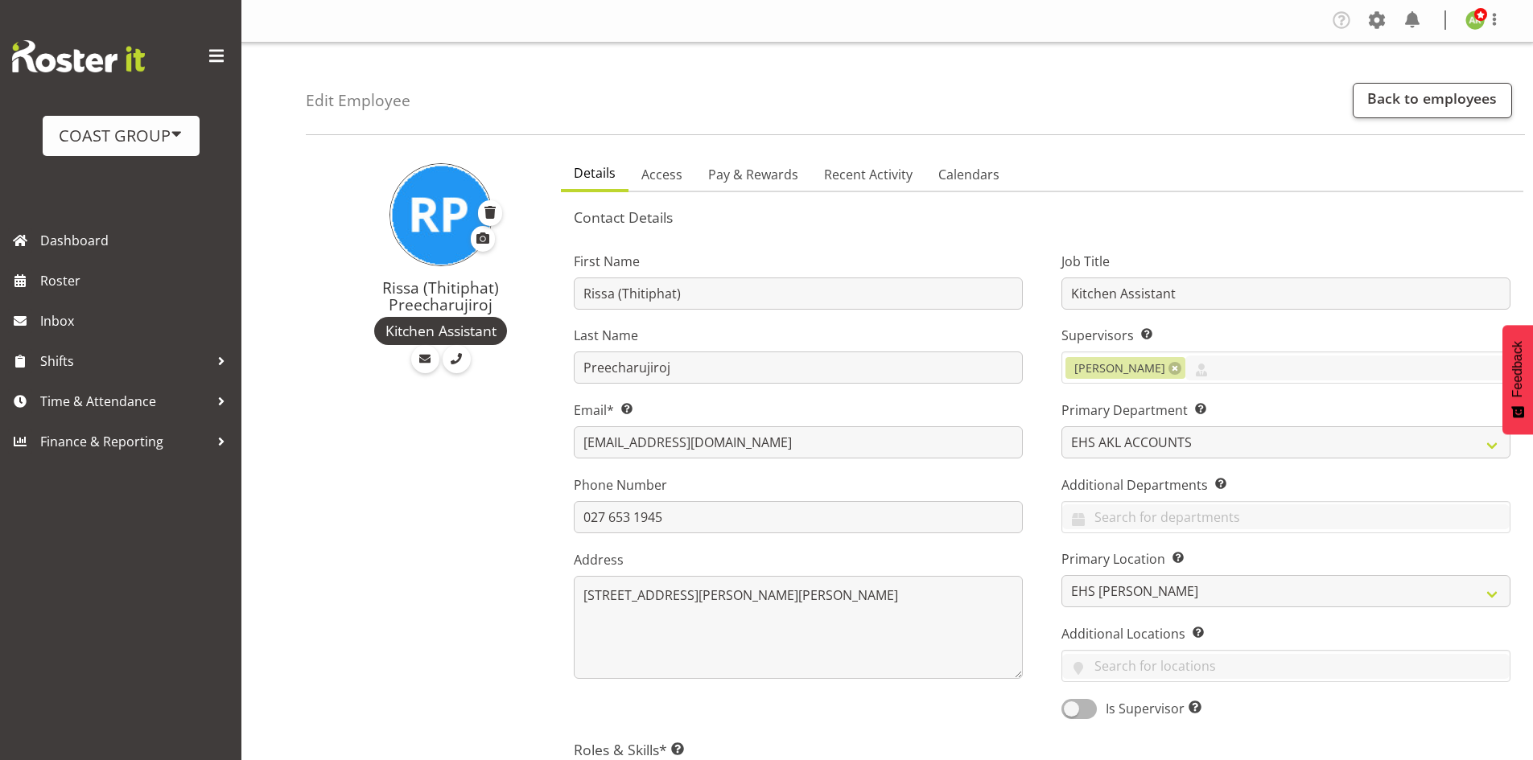
scroll to position [0, 0]
click at [735, 179] on span "Pay & Rewards" at bounding box center [753, 175] width 90 height 19
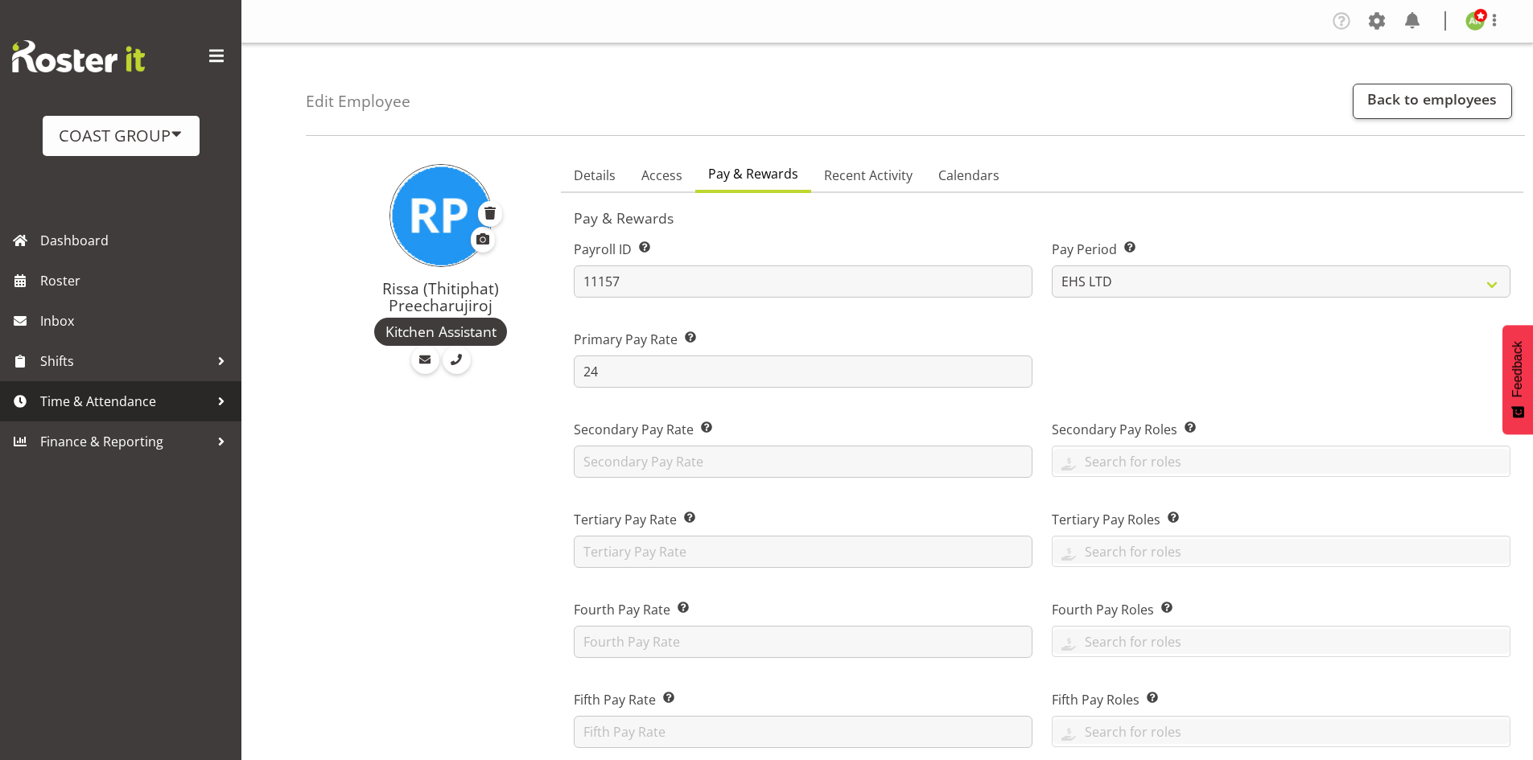
click at [120, 409] on span "Time & Attendance" at bounding box center [124, 401] width 169 height 24
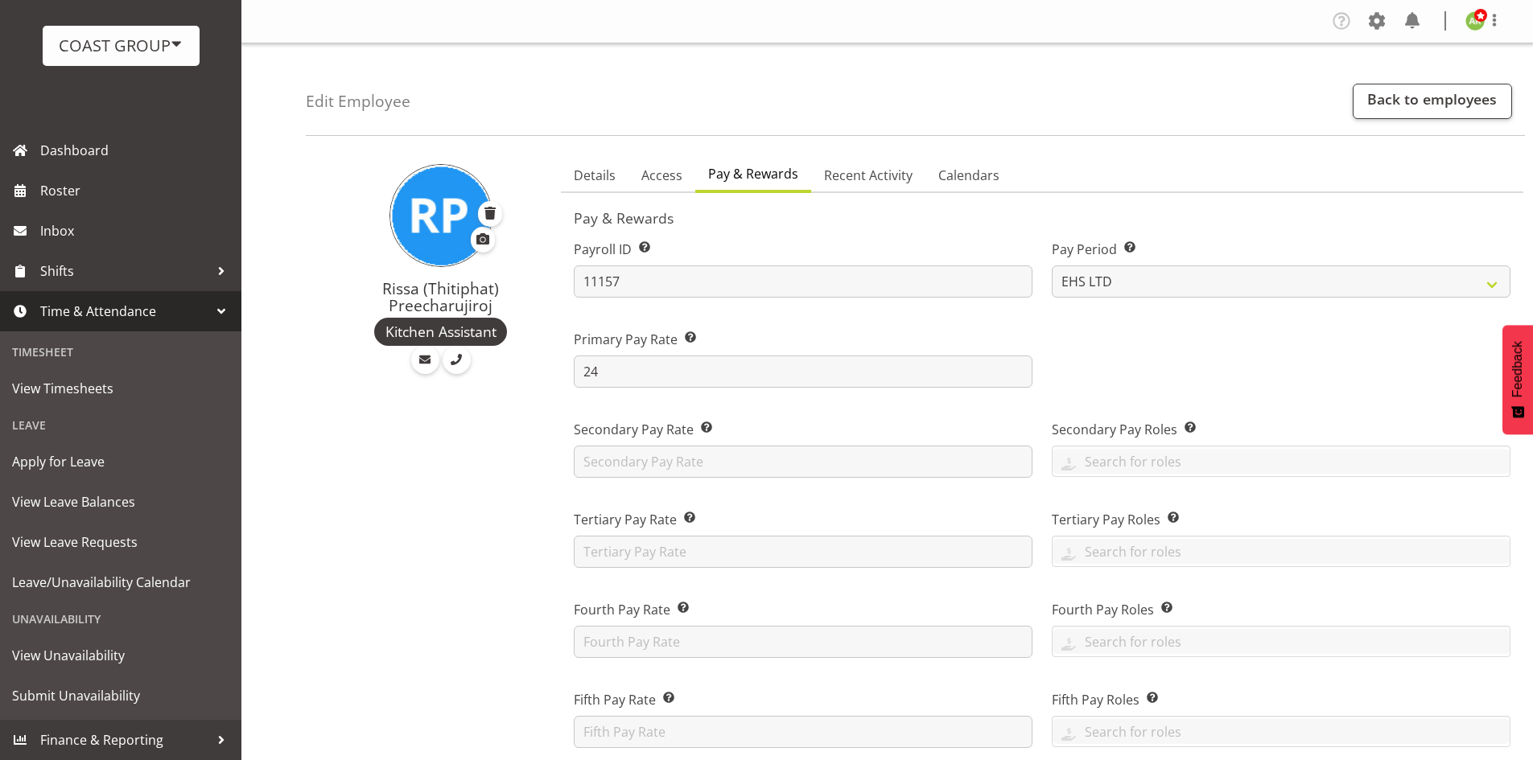
scroll to position [241, 0]
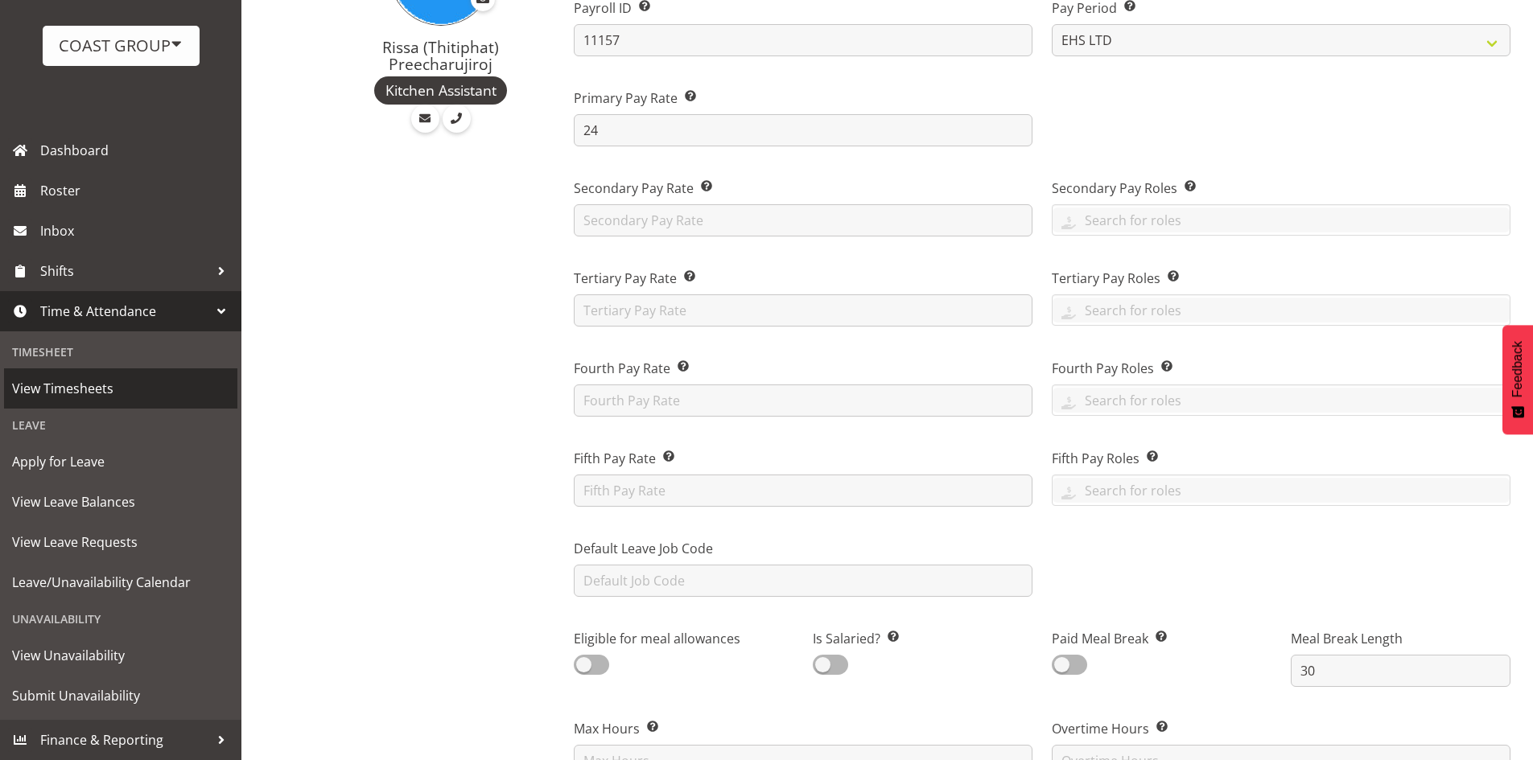
click at [74, 387] on span "View Timesheets" at bounding box center [120, 389] width 217 height 24
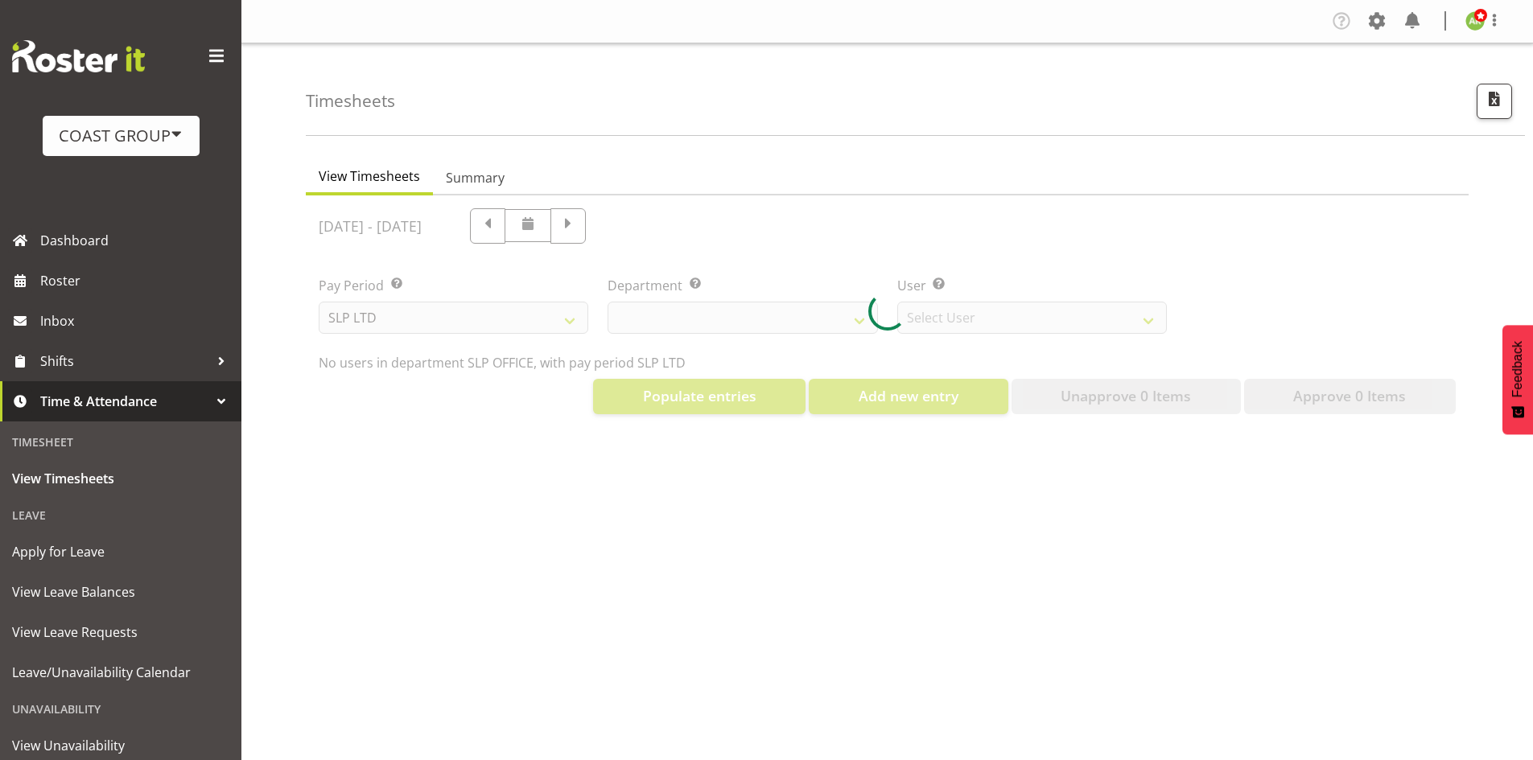
select select "25"
select select "7496"
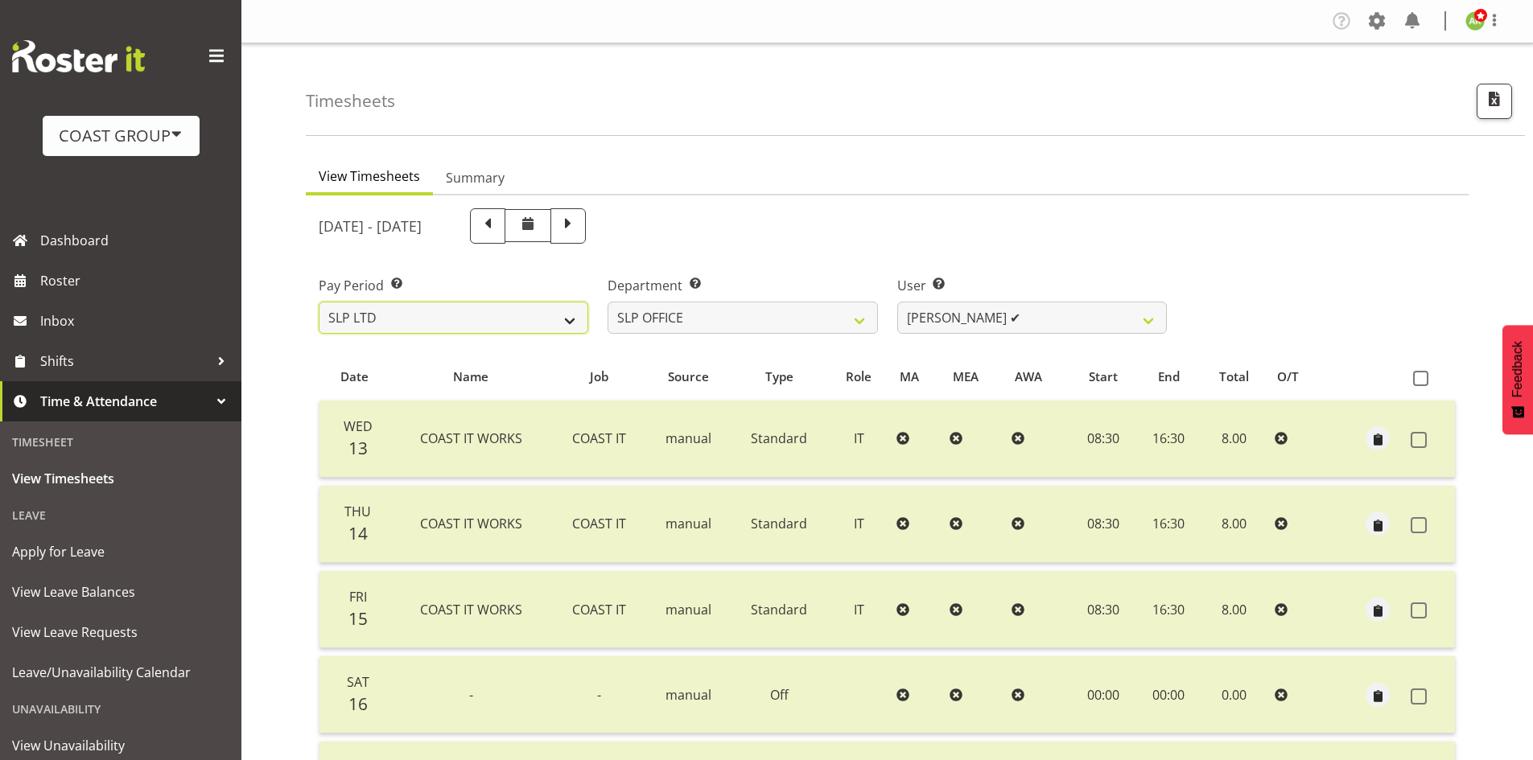
click at [457, 319] on select "SLP LTD EHS LTD DW LTD VEHICLES Carlton Events Hamilton 120 Limited Wellington …" at bounding box center [454, 318] width 270 height 32
select select "7"
click at [319, 302] on select "SLP LTD EHS LTD DW LTD VEHICLES Carlton Events Hamilton 120 Limited Wellington …" at bounding box center [454, 318] width 270 height 32
select select
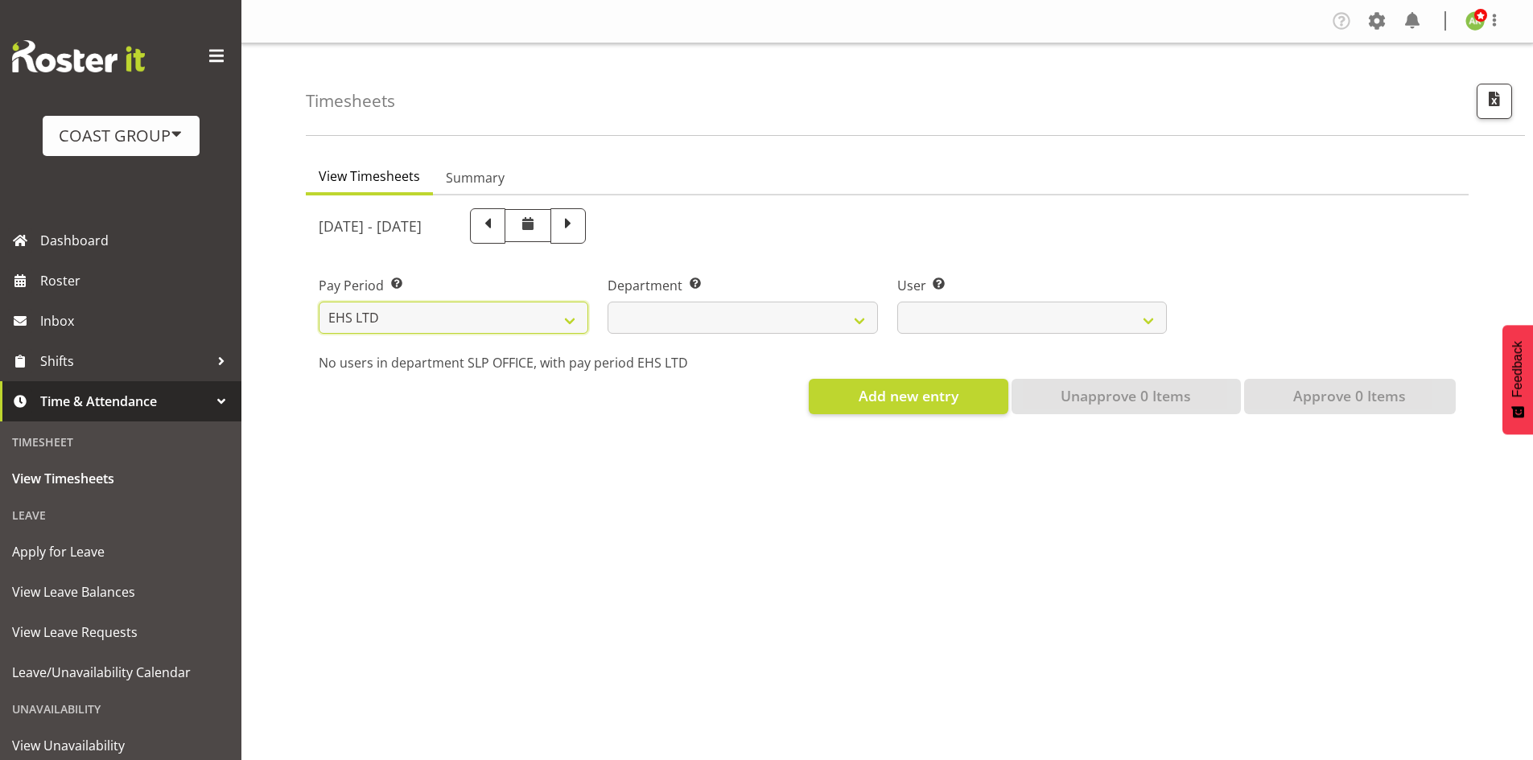
select select
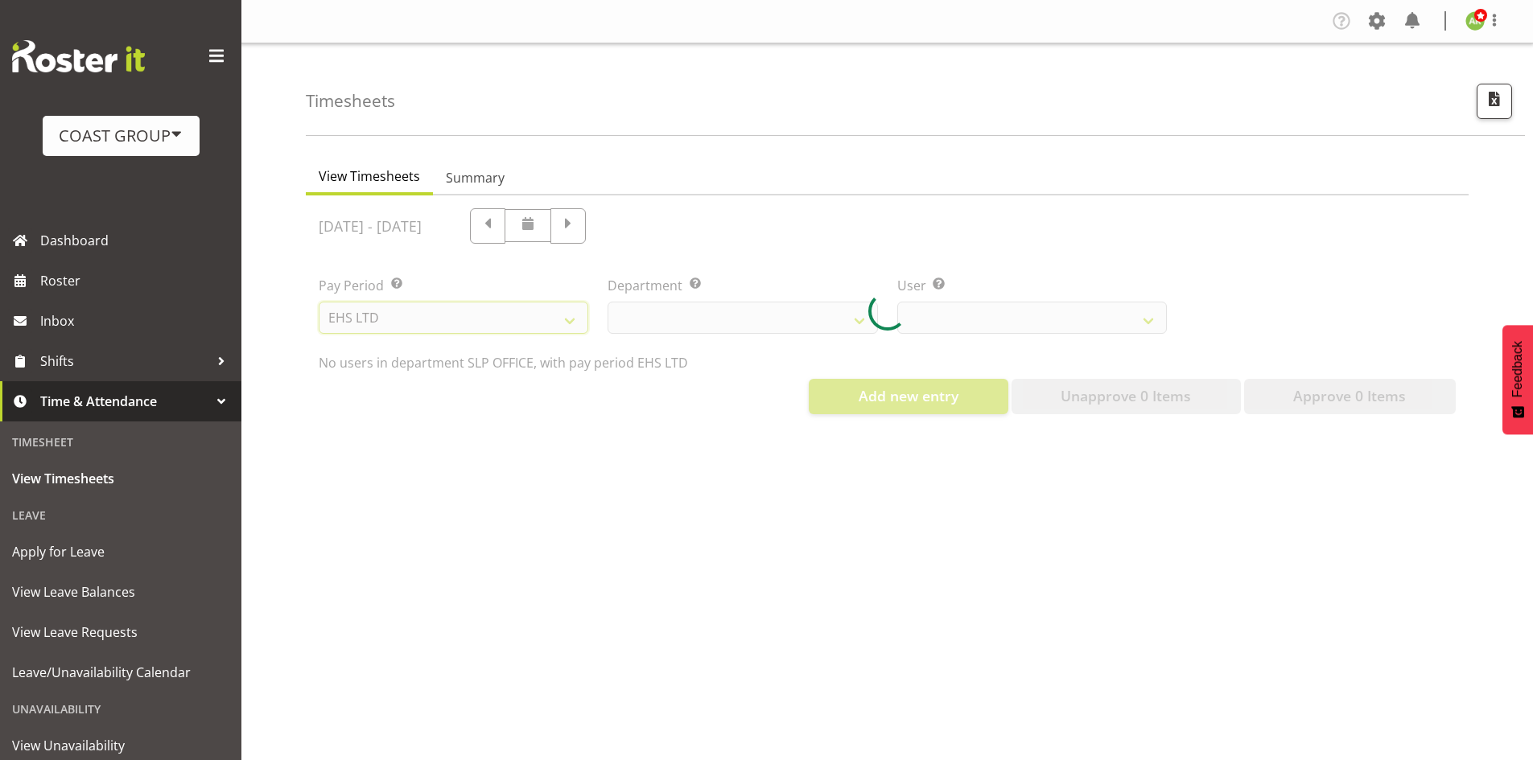
select select
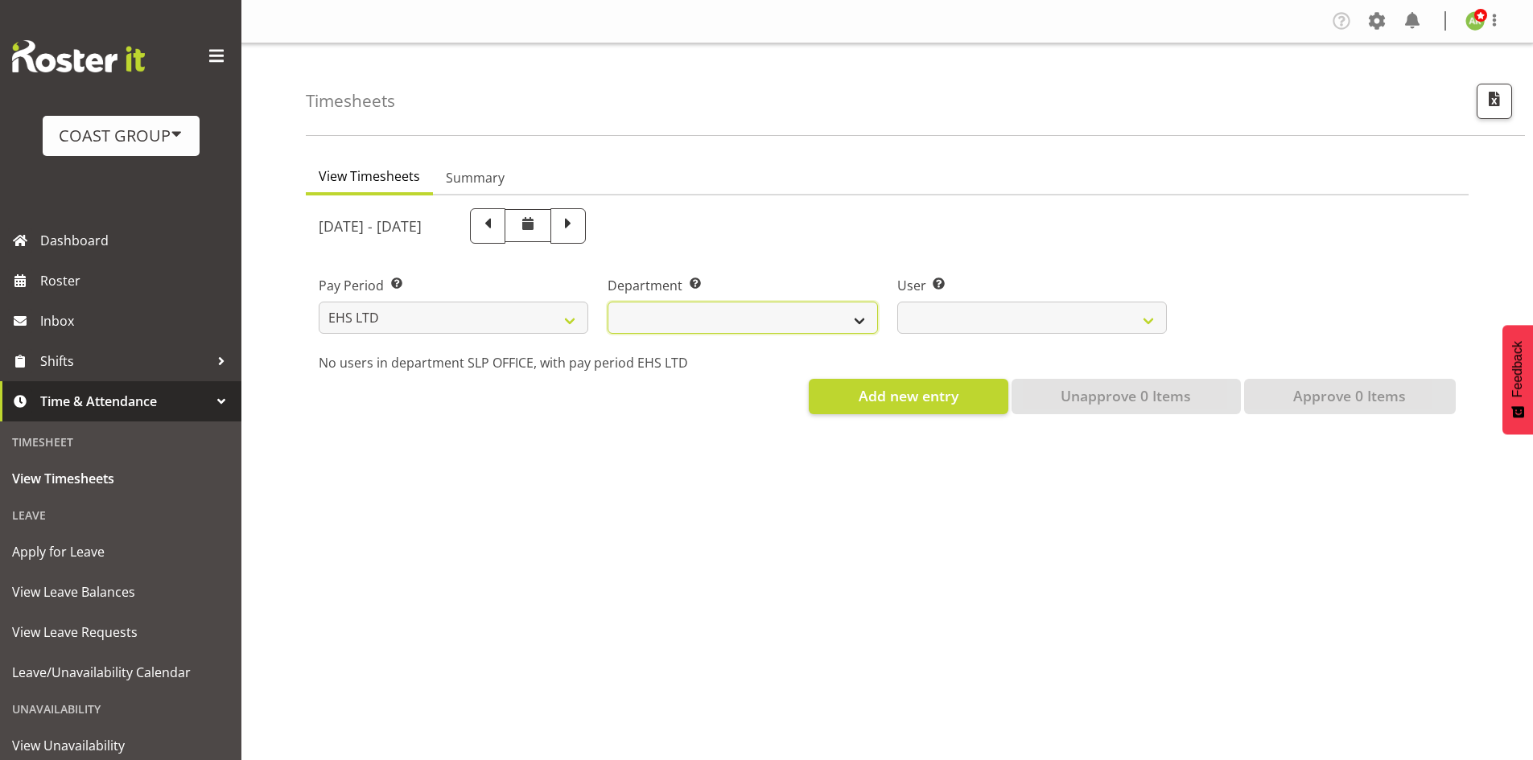
click at [771, 322] on select "EHS AKL ACCOUNTS EHS AKL CARPET EHS AKL D&B EHS AKL DESIGNER EHS AKL FURNITURE …" at bounding box center [743, 318] width 270 height 32
click at [608, 302] on select "EHS AKL ACCOUNTS EHS AKL CARPET EHS AKL D&B EHS AKL DESIGNER EHS AKL FURNITURE …" at bounding box center [743, 318] width 270 height 32
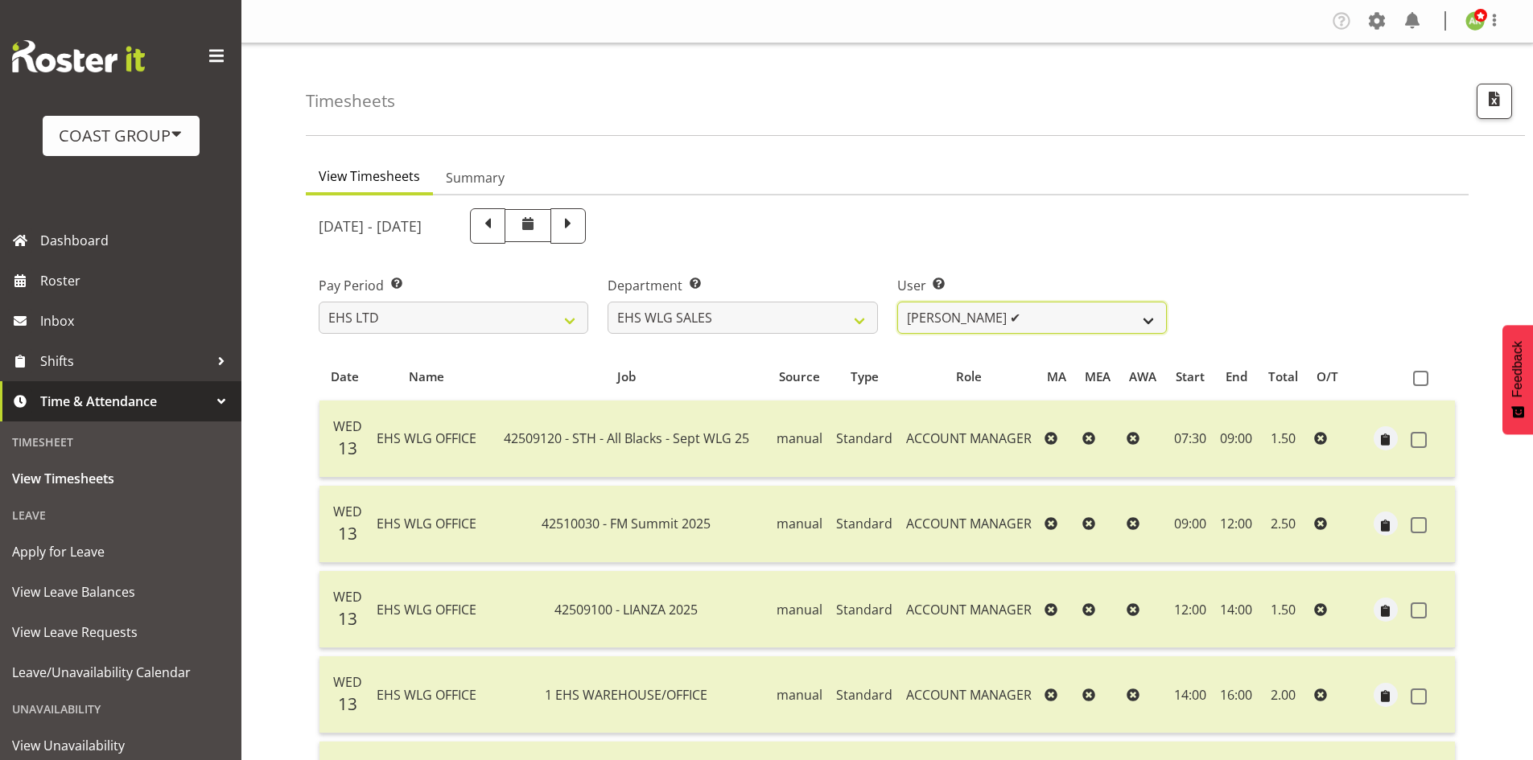
click at [1032, 323] on select "Lu Budden ✔ Tatiyana Isaac ✔" at bounding box center [1032, 318] width 270 height 32
click at [826, 323] on select "EHS AKL ACCOUNTS EHS AKL CARPET EHS AKL D&B EHS AKL DESIGNER EHS AKL FURNITURE …" at bounding box center [743, 318] width 270 height 32
click at [608, 302] on select "EHS AKL ACCOUNTS EHS AKL CARPET EHS AKL D&B EHS AKL DESIGNER EHS AKL FURNITURE …" at bounding box center [743, 318] width 270 height 32
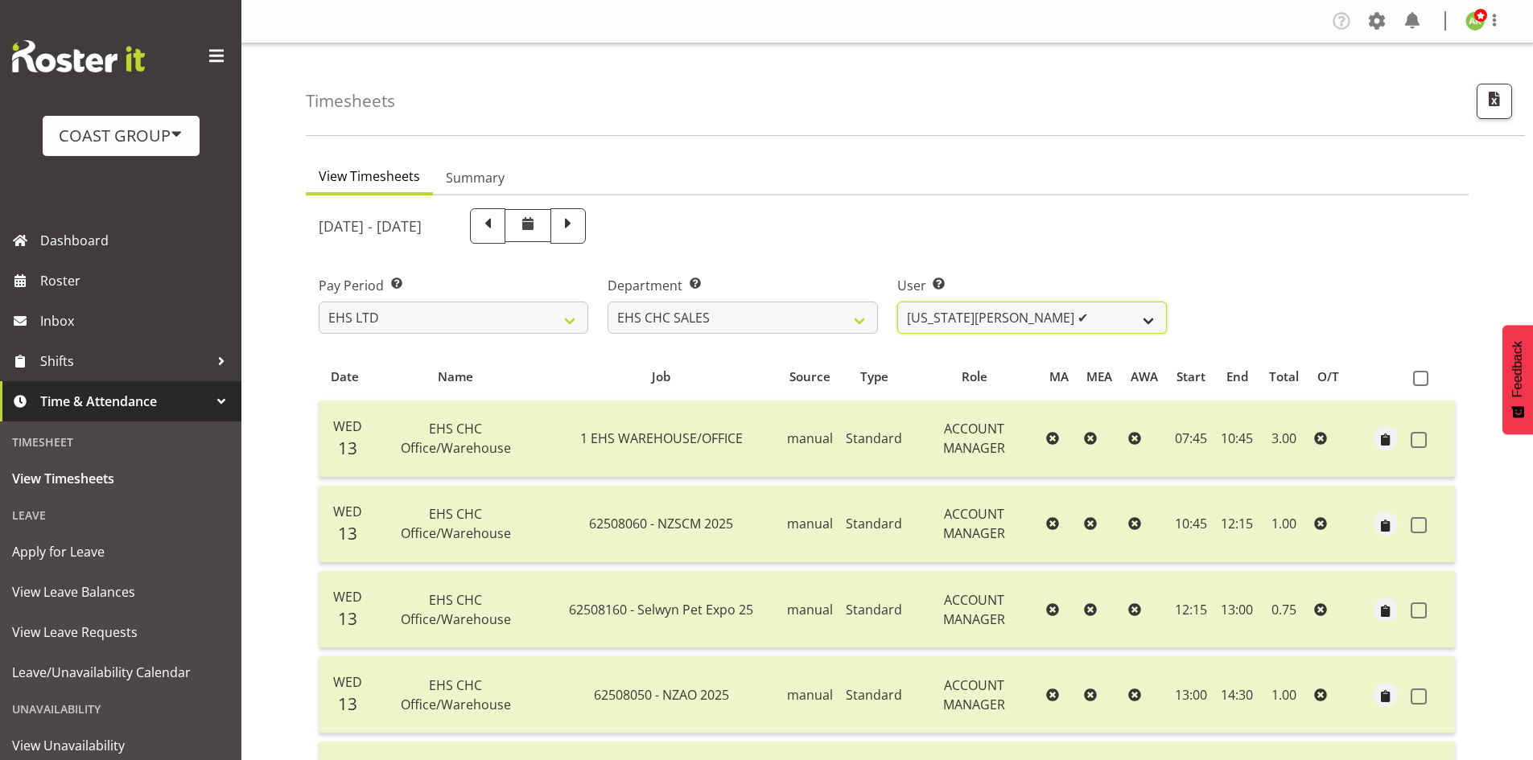
click at [1047, 322] on select "Georgia Costain ✔ Kelly Butterill ✔ Nicola Ransome ✔" at bounding box center [1032, 318] width 270 height 32
click at [897, 302] on select "Georgia Costain ✔ Kelly Butterill ✔ Nicola Ransome ✔" at bounding box center [1032, 318] width 270 height 32
click at [1078, 328] on select "Georgia Costain ✔ Kelly Butterill ✔ Nicola Ransome ✔" at bounding box center [1032, 318] width 270 height 32
click at [793, 318] on select "EHS AKL ACCOUNTS EHS AKL CARPET EHS AKL D&B EHS AKL DESIGNER EHS AKL FURNITURE …" at bounding box center [743, 318] width 270 height 32
select select "34"
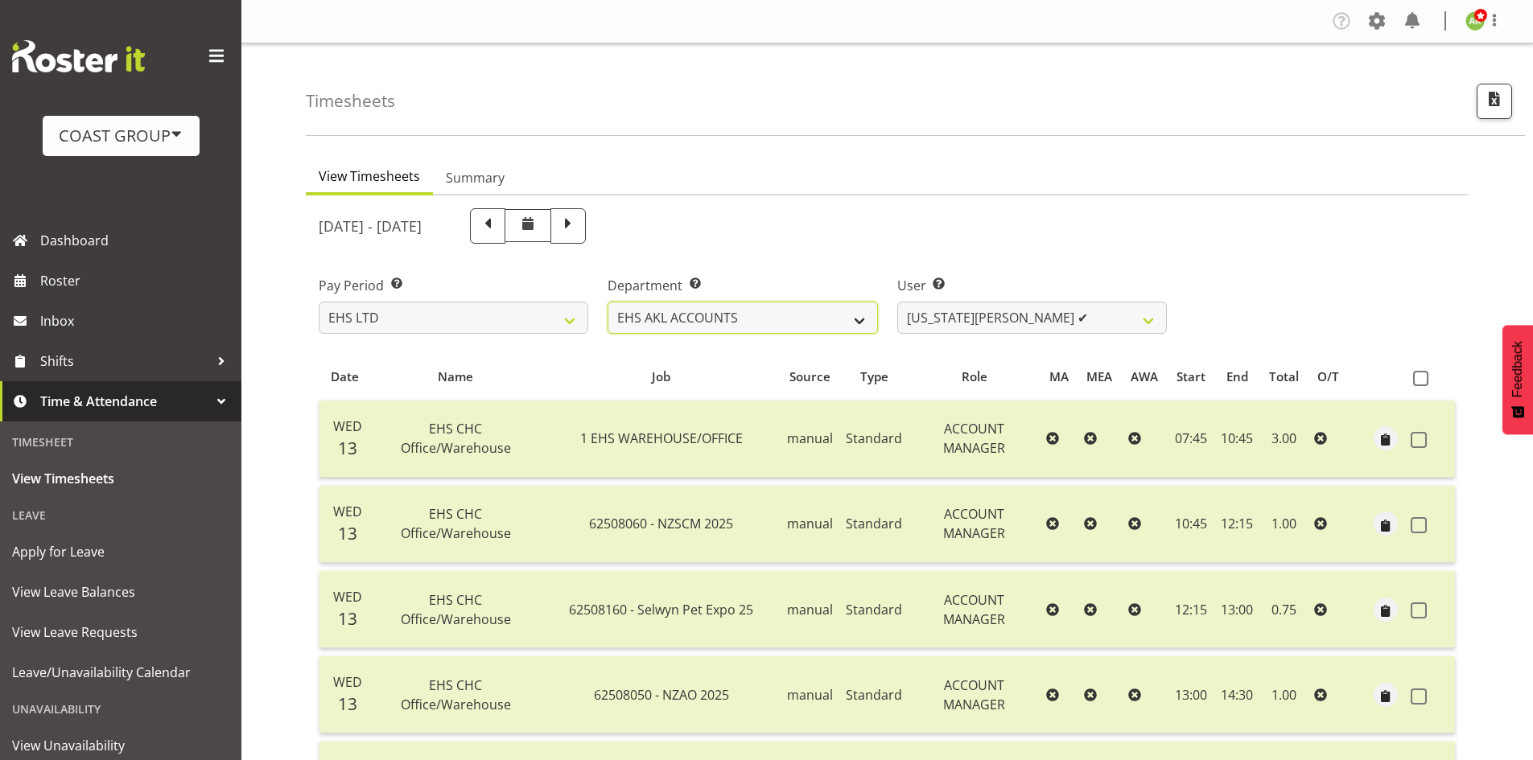
click at [608, 302] on select "EHS AKL ACCOUNTS EHS AKL CARPET EHS AKL D&B EHS AKL DESIGNER EHS AKL FURNITURE …" at bounding box center [743, 318] width 270 height 32
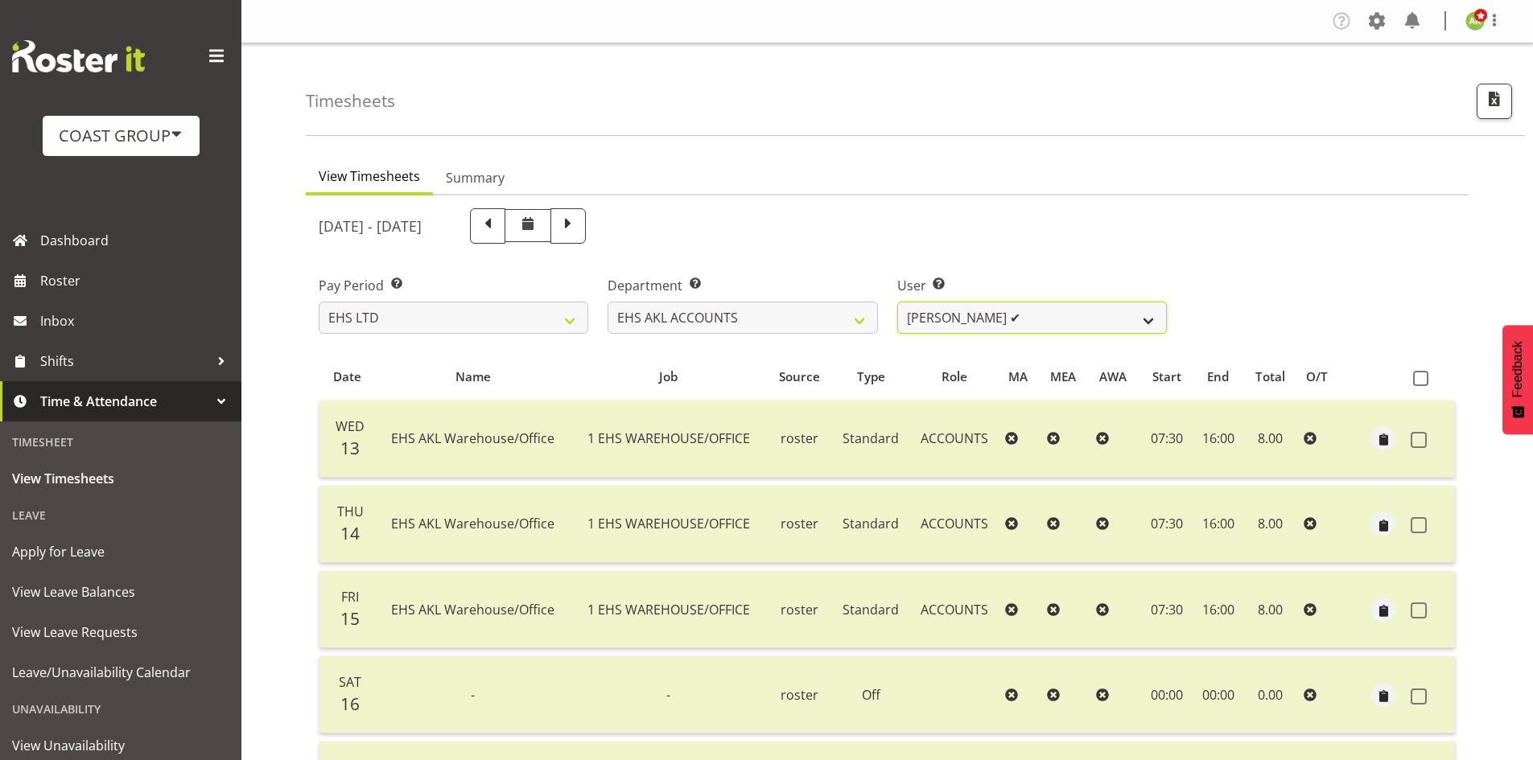
click at [1035, 325] on select "Angela Kerrigan ✔ Michelle Xiang ✔ Rissa (Thitiphat) Preecharujiroj ✔ Seon Youn…" at bounding box center [1032, 318] width 270 height 32
select select "11283"
click at [897, 302] on select "Angela Kerrigan ✔ Michelle Xiang ✔ Rissa (Thitiphat) Preecharujiroj ✔ Seon Youn…" at bounding box center [1032, 318] width 270 height 32
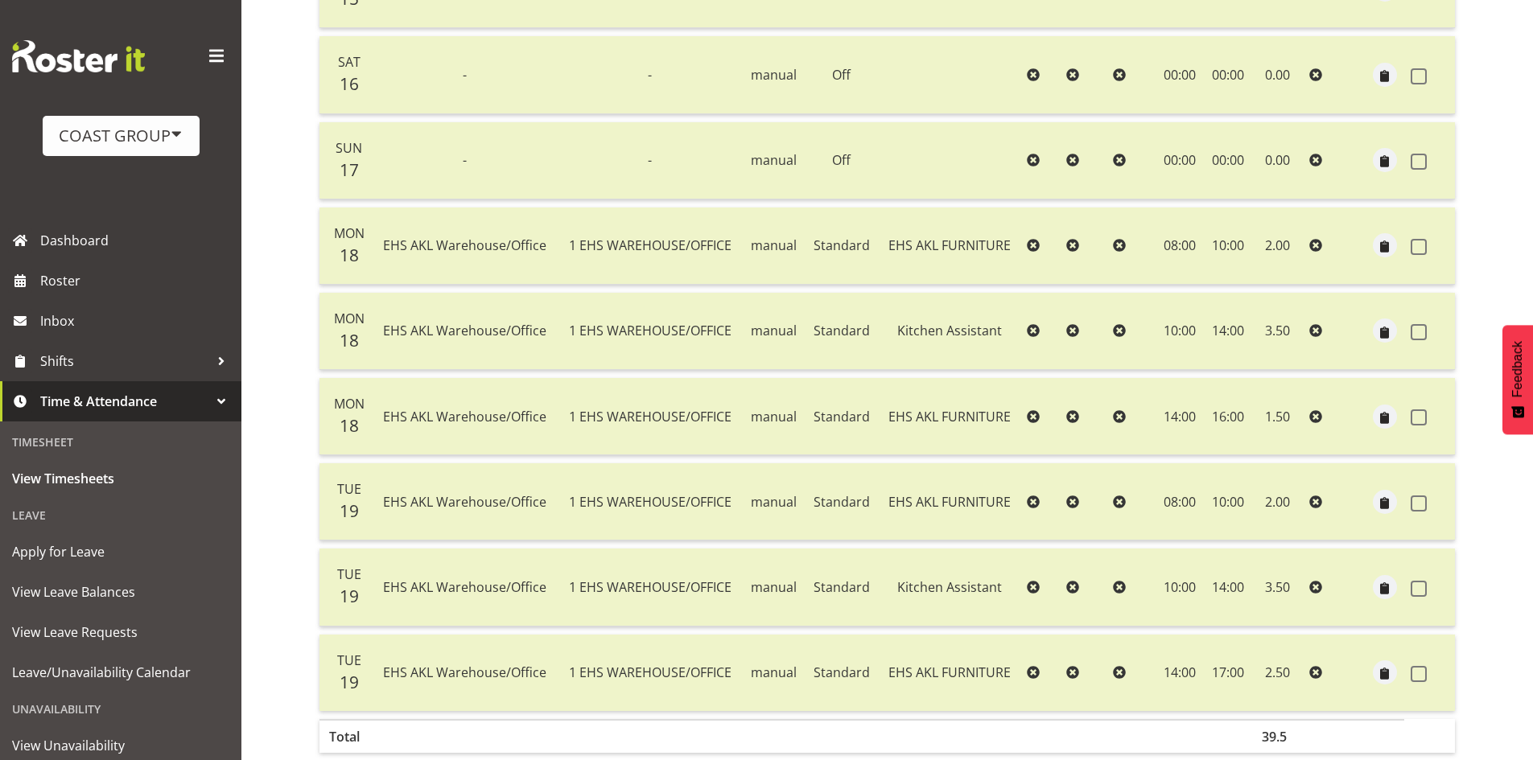
scroll to position [1053, 0]
